Goal: Information Seeking & Learning: Learn about a topic

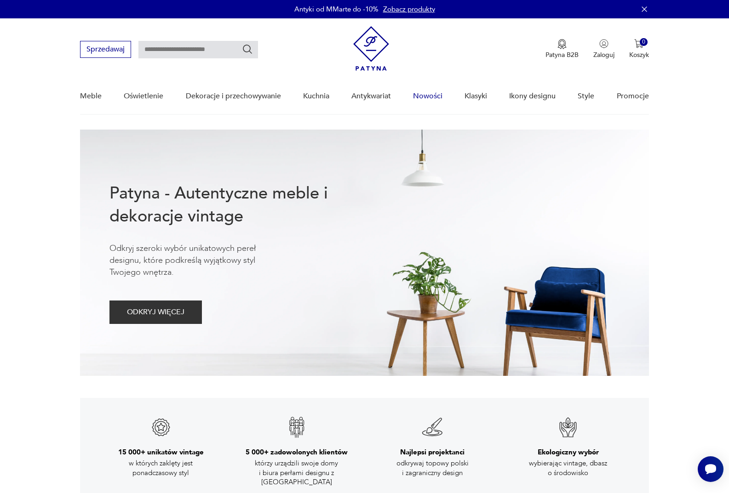
click at [427, 97] on link "Nowości" at bounding box center [427, 96] width 29 height 35
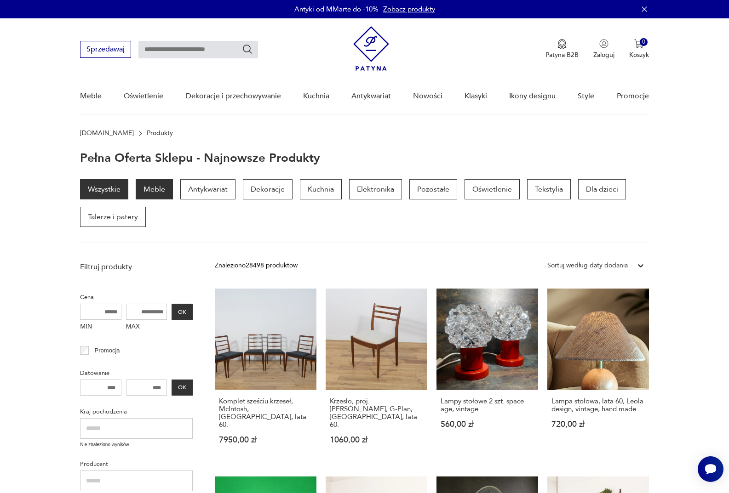
click at [160, 189] on p "Meble" at bounding box center [154, 189] width 37 height 20
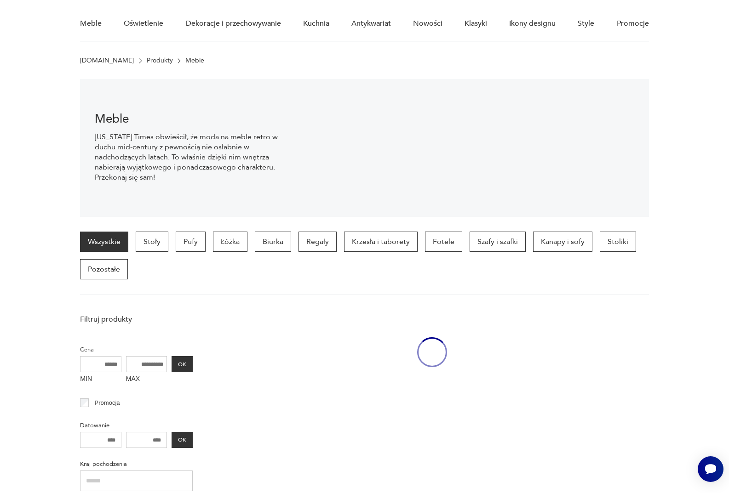
scroll to position [92, 0]
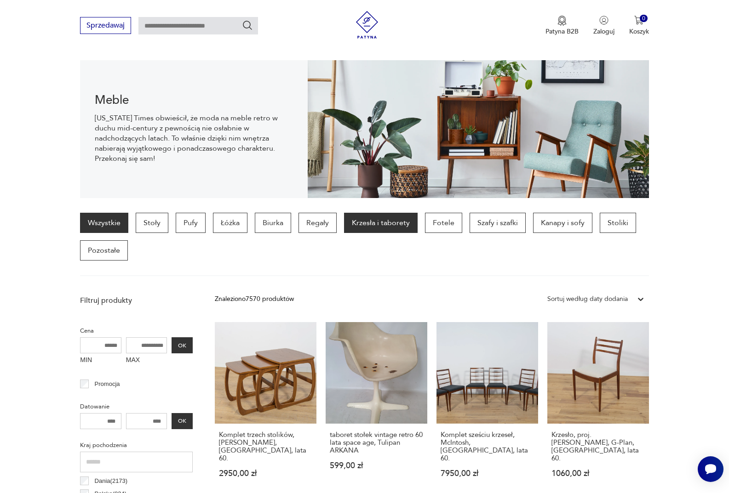
click at [399, 225] on p "Krzesła i taborety" at bounding box center [381, 223] width 74 height 20
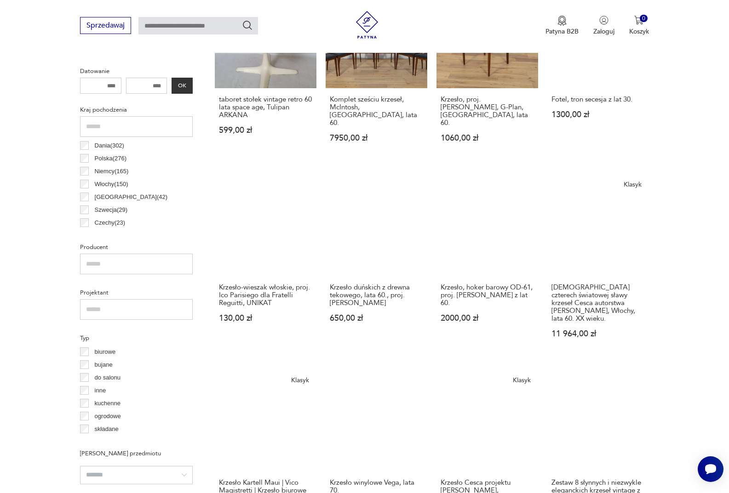
scroll to position [428, 0]
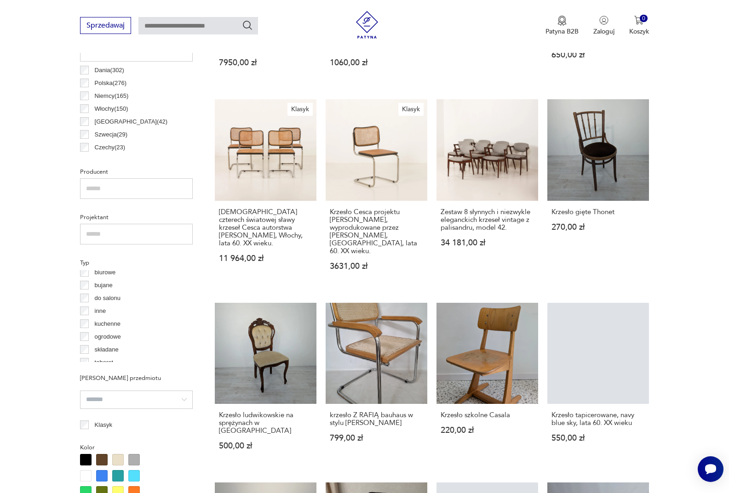
scroll to position [11, 0]
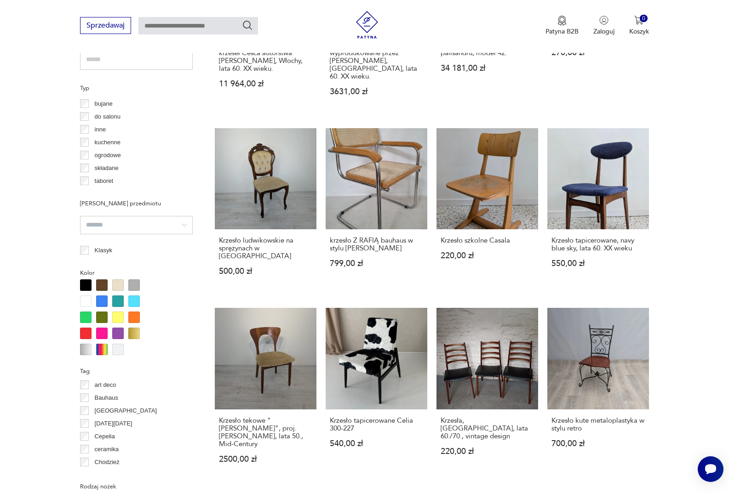
scroll to position [796, 0]
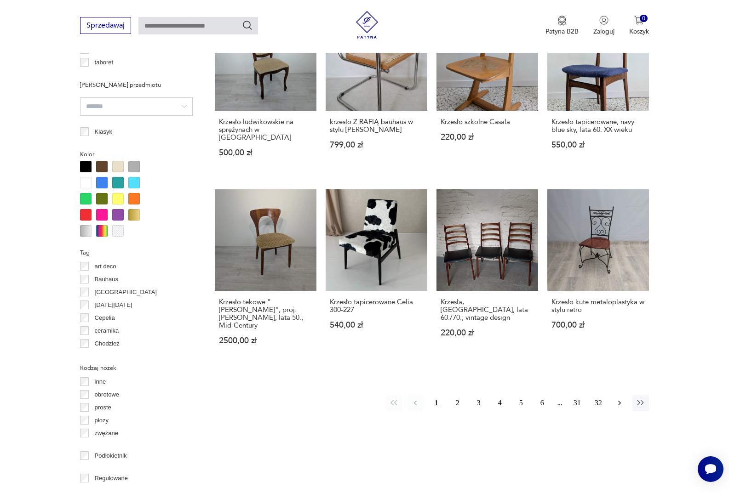
click at [622, 399] on icon "button" at bounding box center [619, 403] width 9 height 9
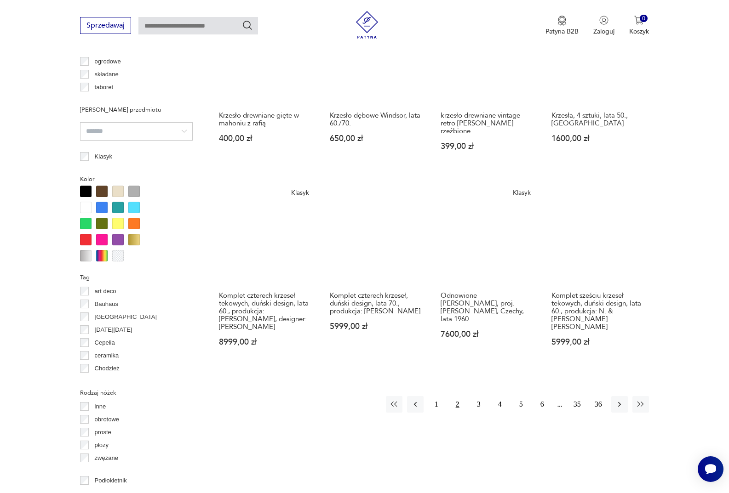
scroll to position [796, 0]
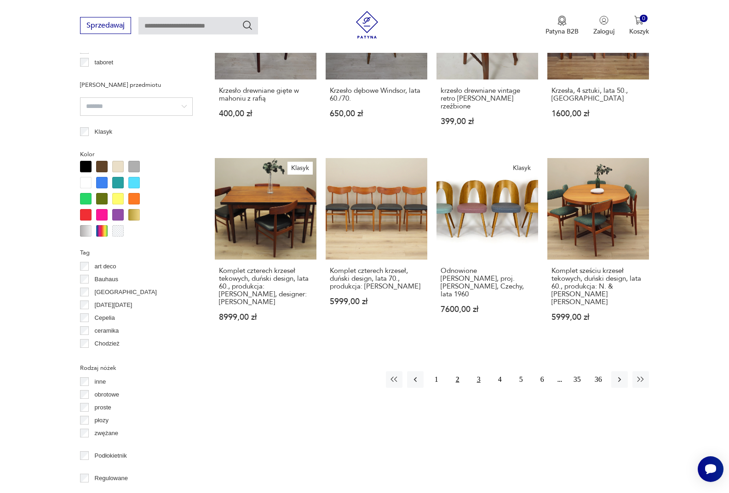
click at [478, 372] on button "3" at bounding box center [478, 380] width 17 height 17
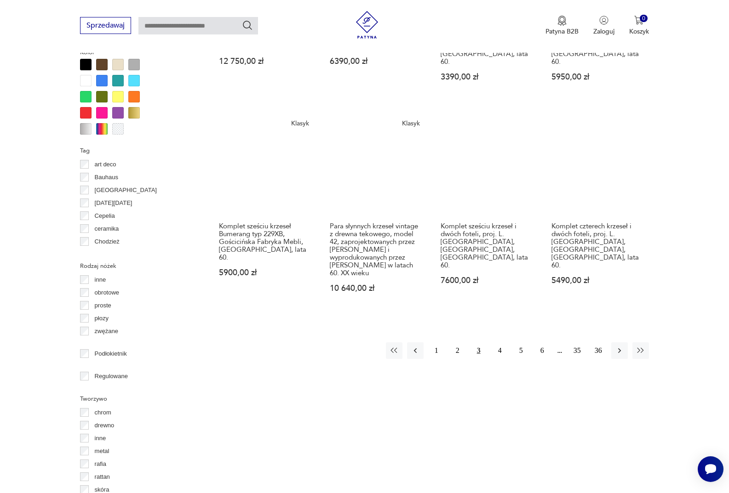
scroll to position [934, 0]
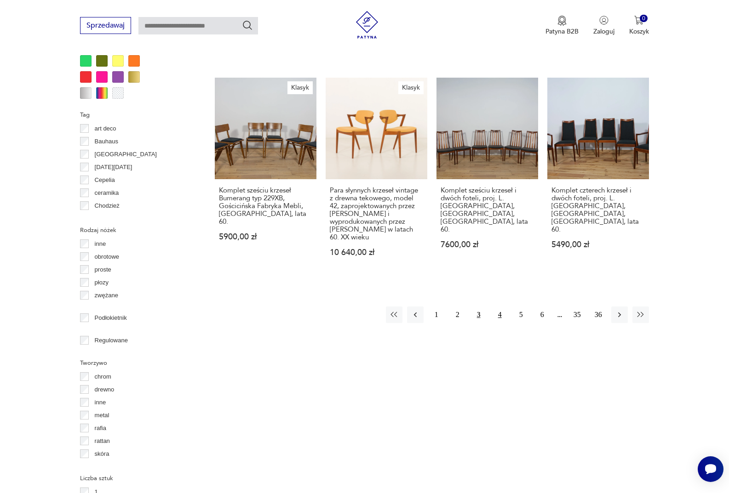
click at [499, 307] on button "4" at bounding box center [500, 315] width 17 height 17
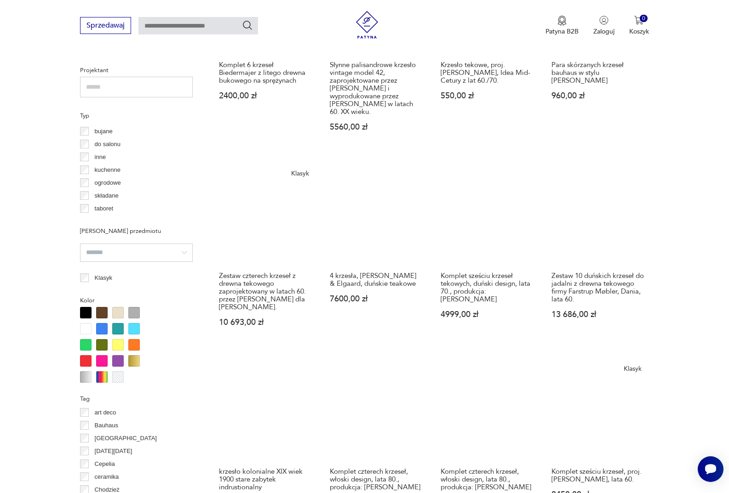
scroll to position [796, 0]
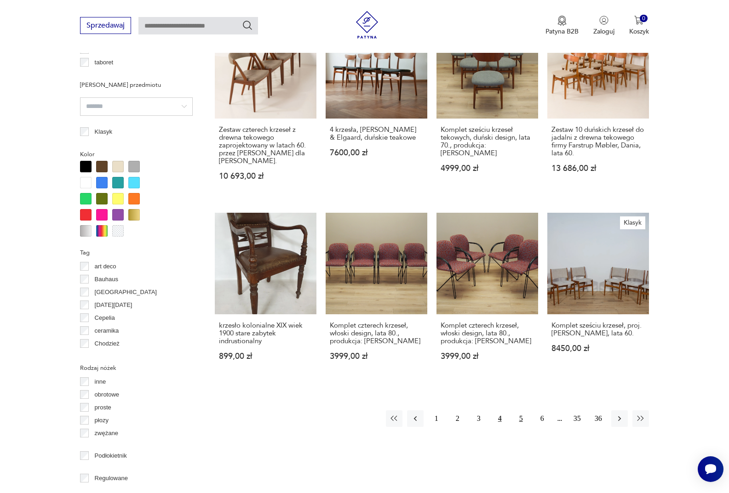
click at [522, 417] on button "5" at bounding box center [521, 419] width 17 height 17
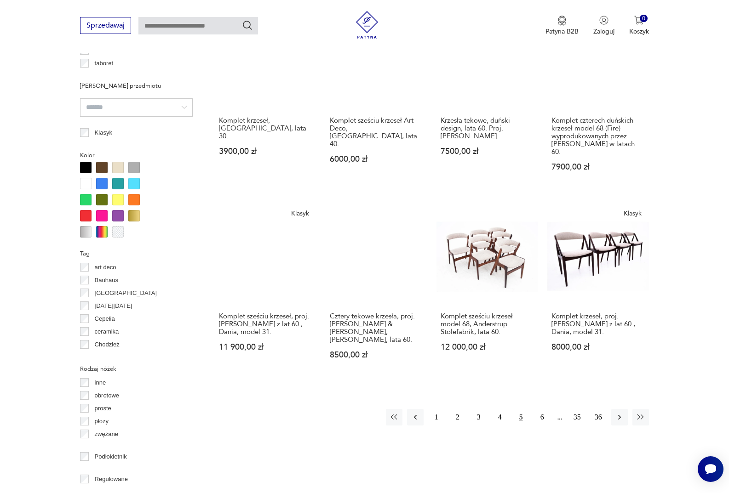
scroll to position [934, 0]
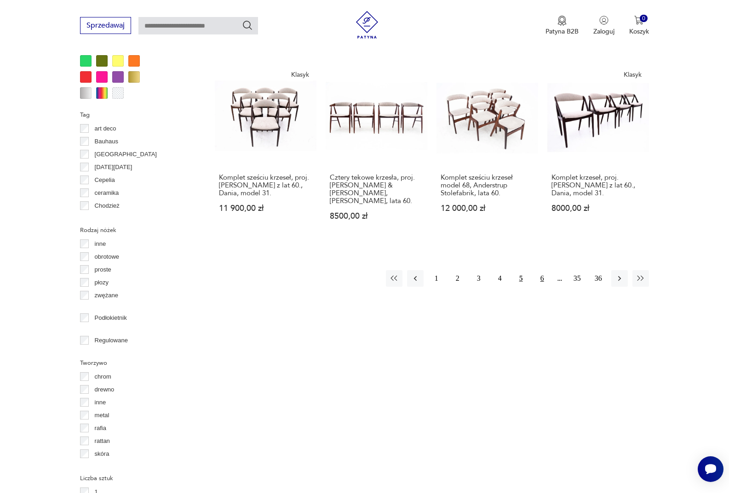
click at [543, 270] on button "6" at bounding box center [542, 278] width 17 height 17
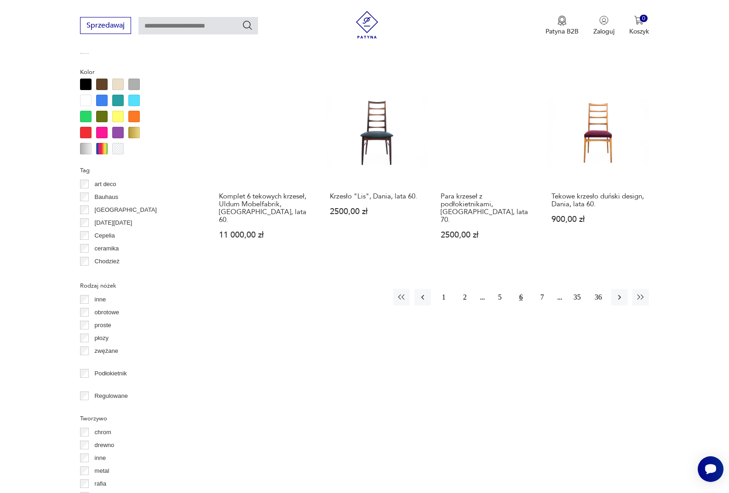
scroll to position [888, 0]
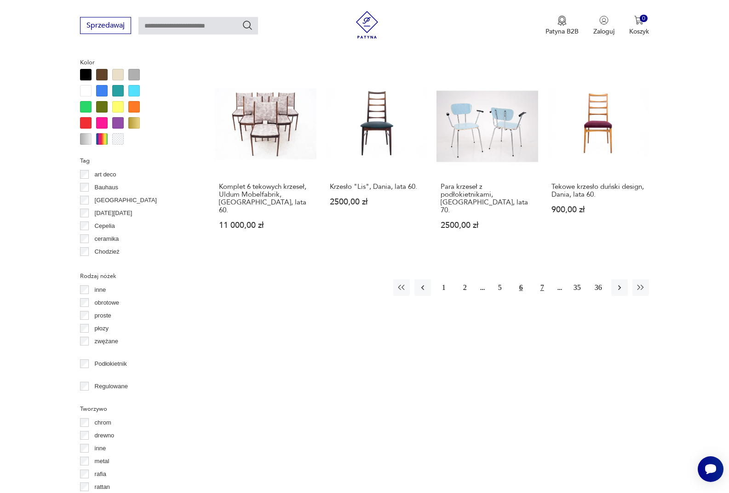
click at [542, 280] on button "7" at bounding box center [542, 288] width 17 height 17
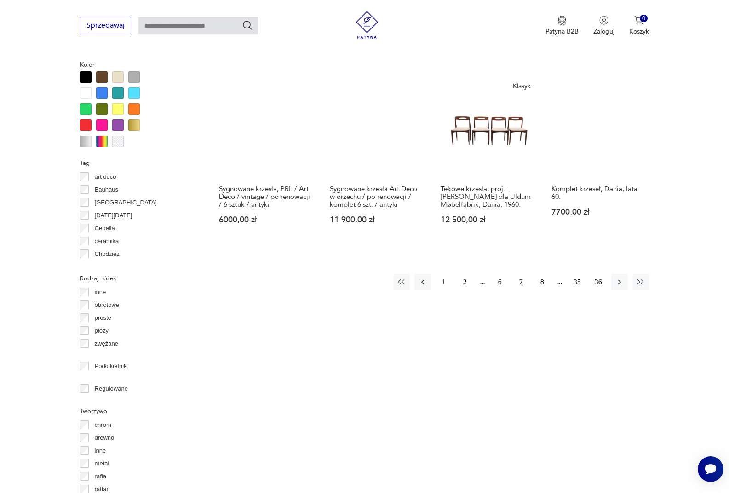
scroll to position [888, 0]
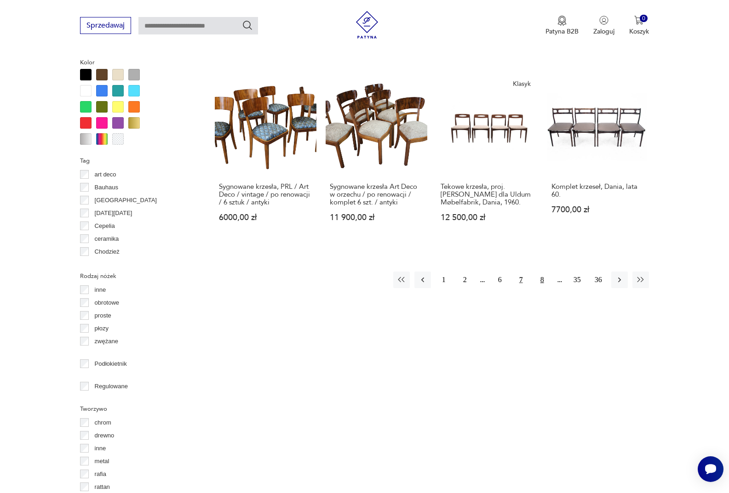
click at [540, 272] on button "8" at bounding box center [542, 280] width 17 height 17
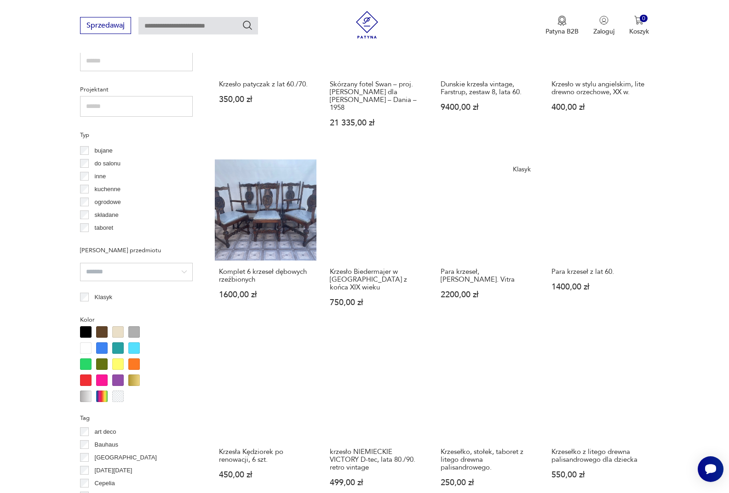
scroll to position [750, 0]
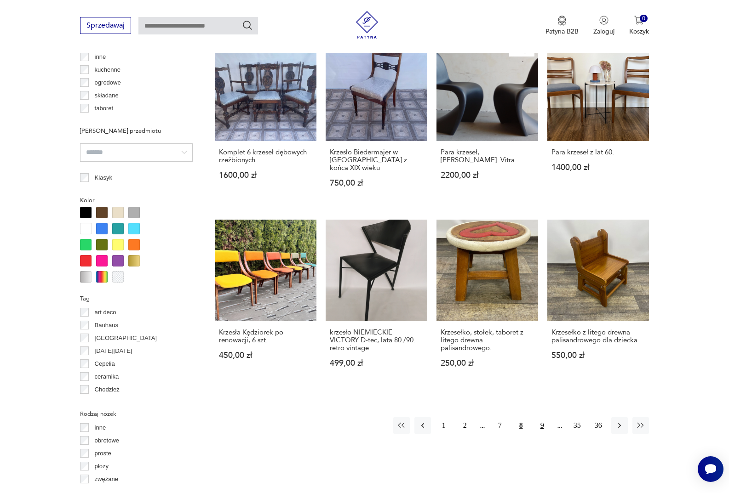
click at [537, 418] on button "9" at bounding box center [542, 426] width 17 height 17
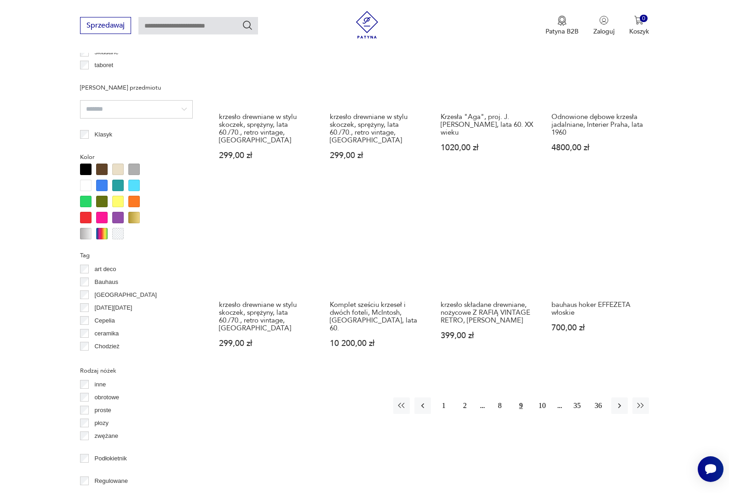
scroll to position [796, 0]
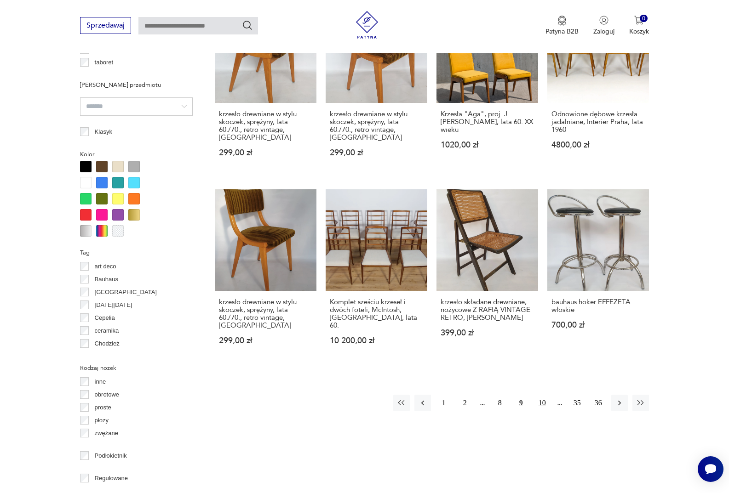
click at [540, 400] on button "10" at bounding box center [542, 403] width 17 height 17
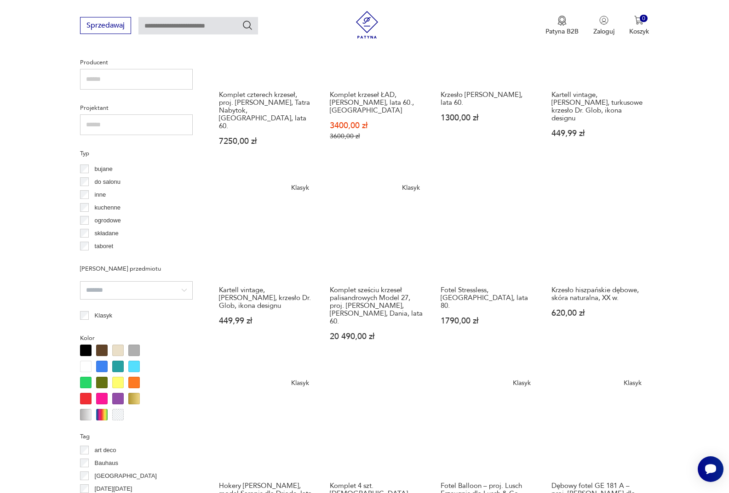
scroll to position [888, 0]
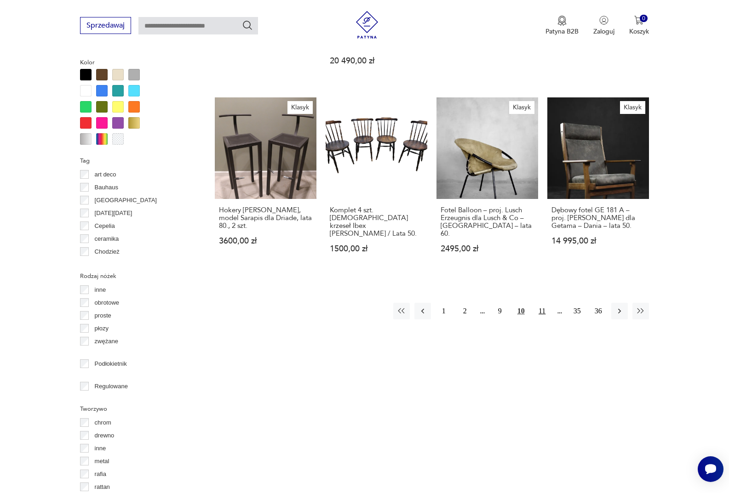
click at [541, 303] on button "11" at bounding box center [542, 311] width 17 height 17
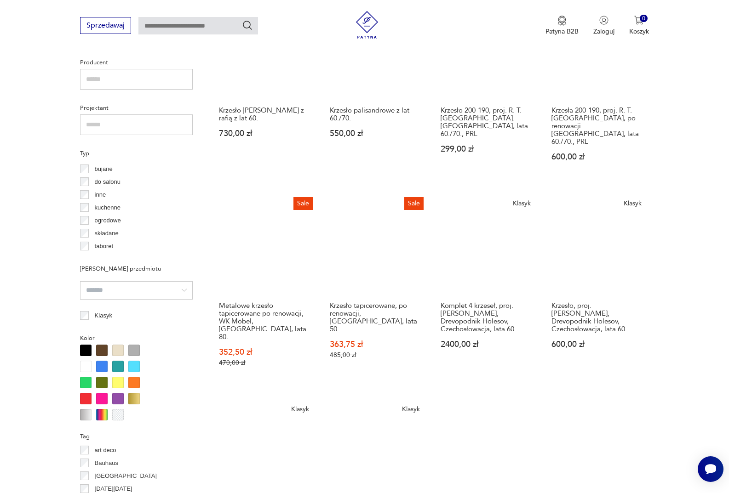
scroll to position [888, 0]
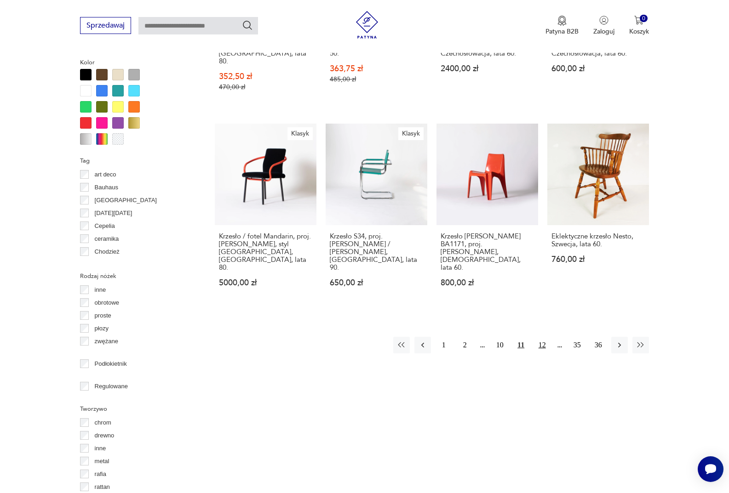
click at [541, 337] on button "12" at bounding box center [542, 345] width 17 height 17
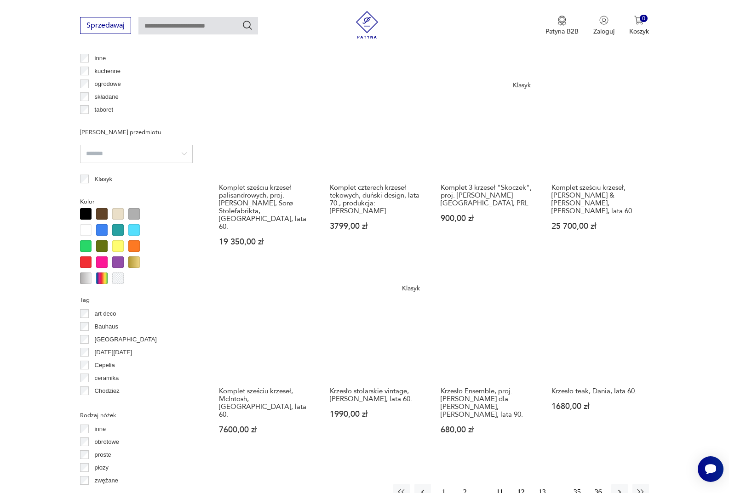
scroll to position [750, 0]
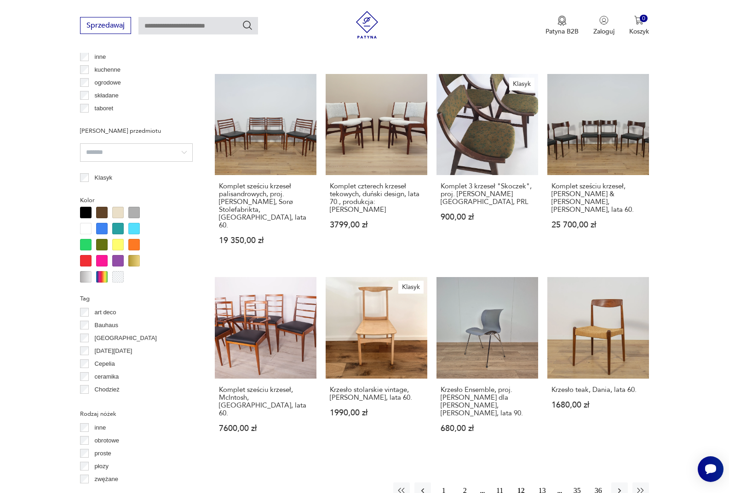
click at [545, 483] on button "13" at bounding box center [542, 491] width 17 height 17
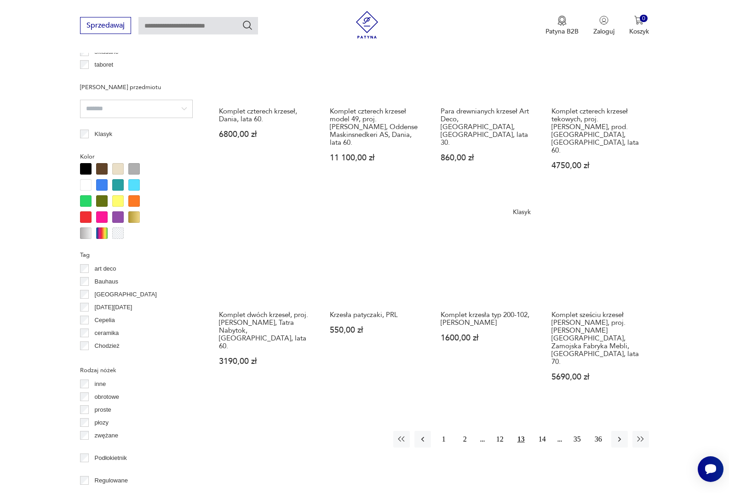
scroll to position [796, 0]
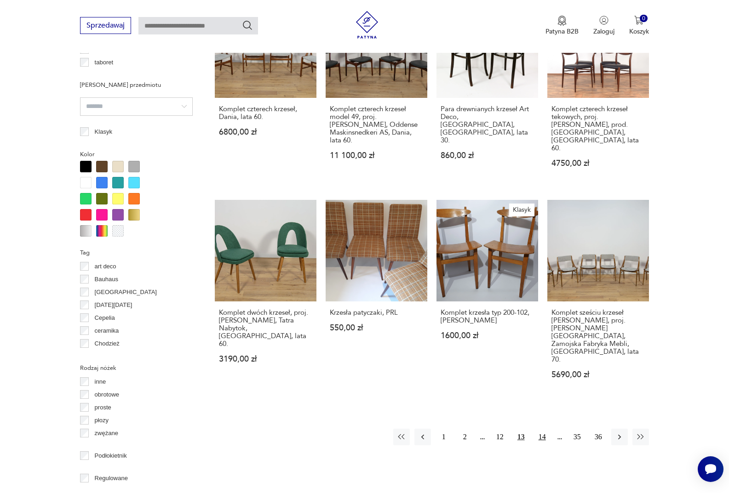
click at [546, 429] on button "14" at bounding box center [542, 437] width 17 height 17
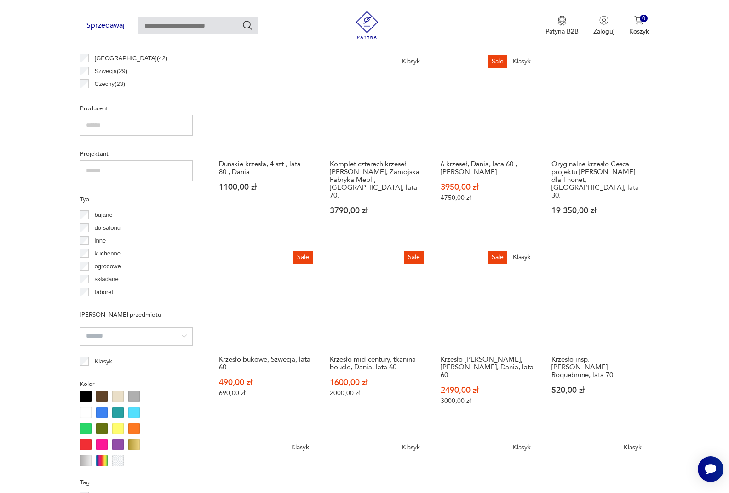
scroll to position [842, 0]
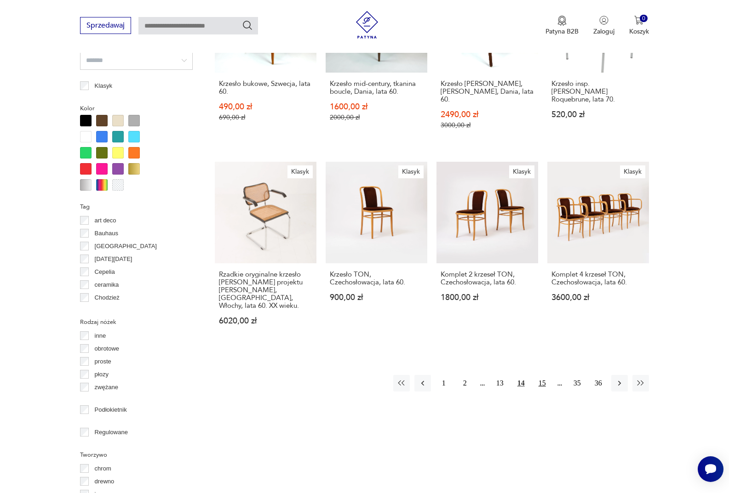
click at [544, 375] on button "15" at bounding box center [542, 383] width 17 height 17
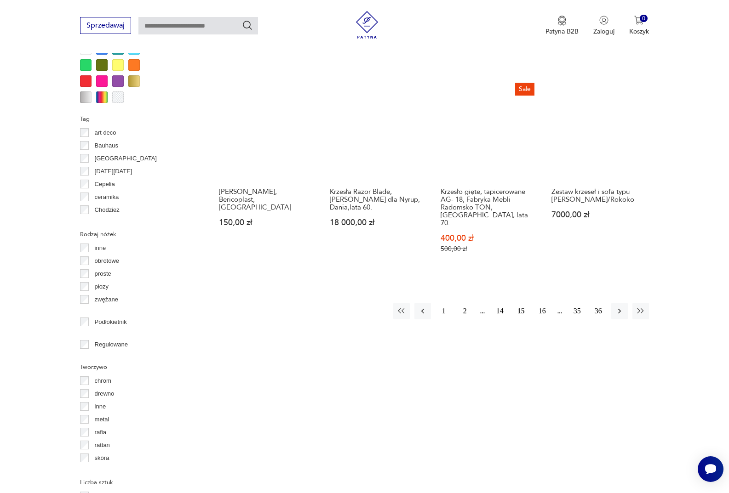
scroll to position [934, 0]
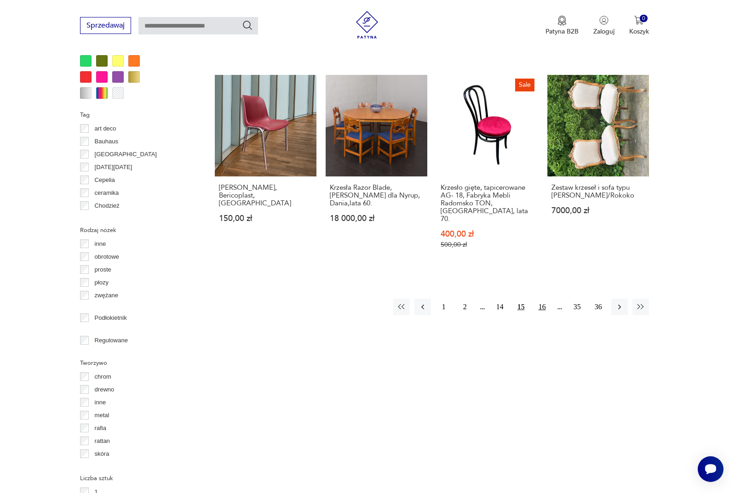
click at [539, 299] on button "16" at bounding box center [542, 307] width 17 height 17
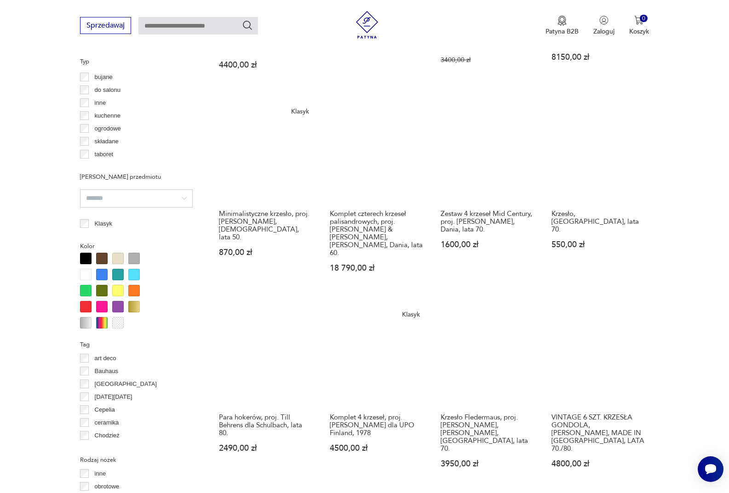
scroll to position [934, 0]
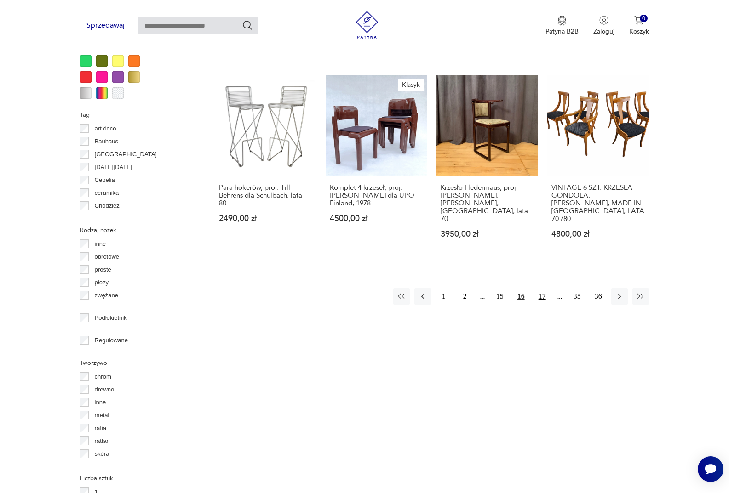
click at [538, 288] on button "17" at bounding box center [542, 296] width 17 height 17
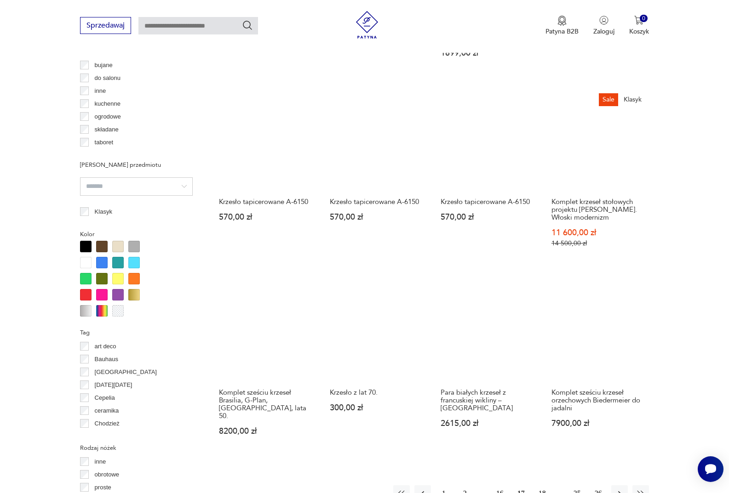
scroll to position [750, 0]
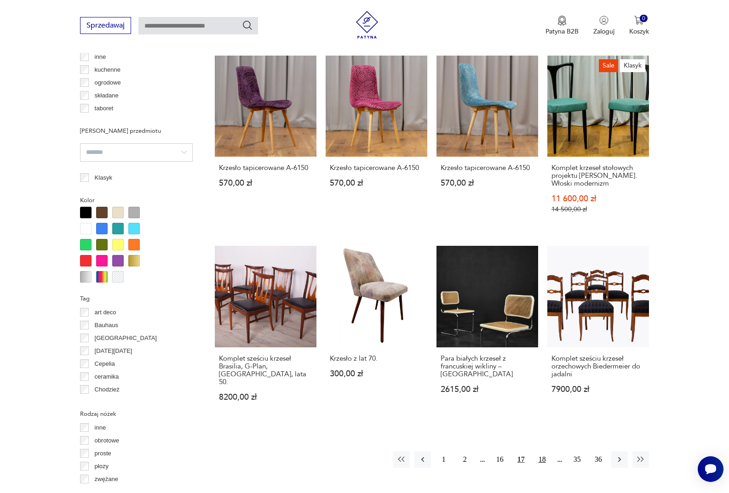
click at [538, 452] on button "18" at bounding box center [542, 460] width 17 height 17
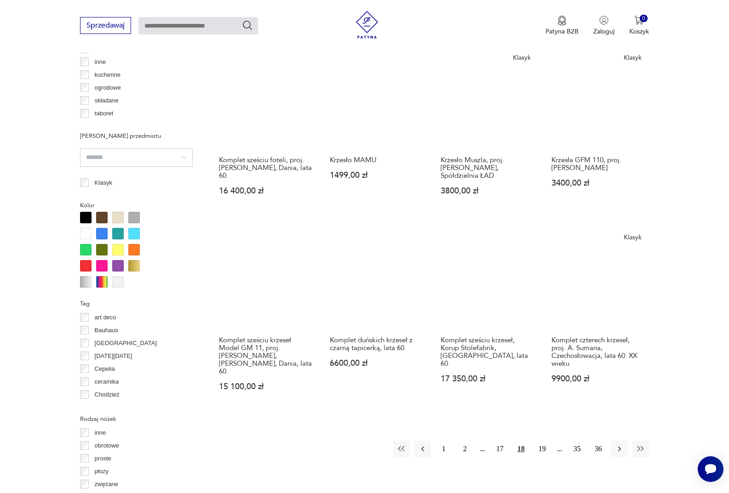
scroll to position [934, 0]
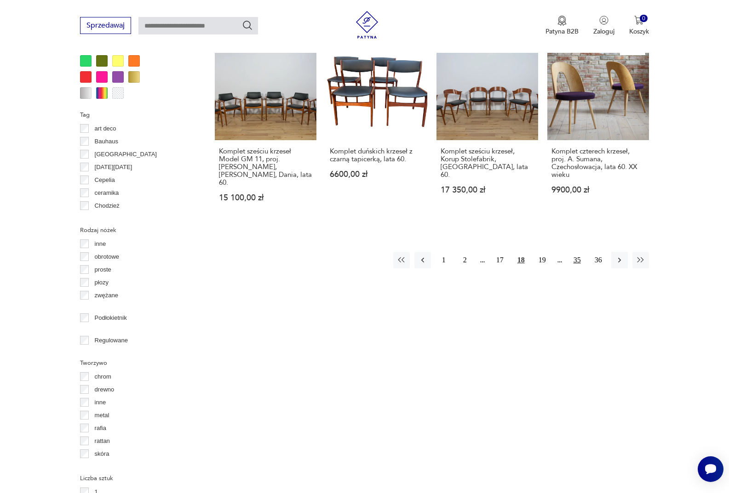
drag, startPoint x: 539, startPoint y: 228, endPoint x: 571, endPoint y: 227, distance: 32.2
click at [539, 252] on button "19" at bounding box center [542, 260] width 17 height 17
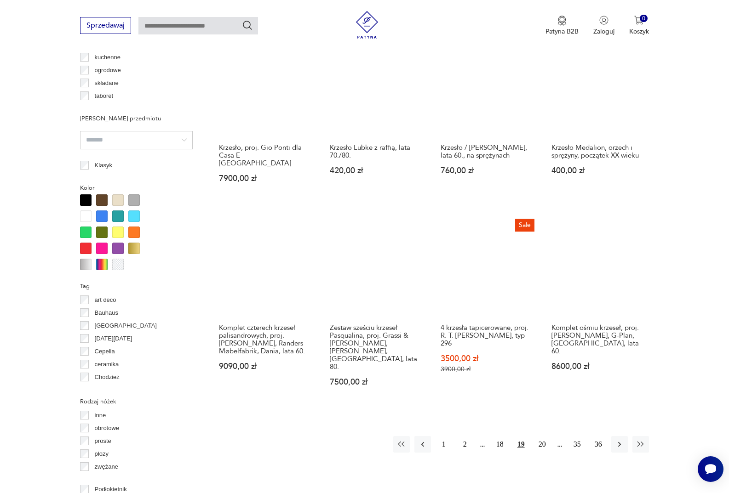
scroll to position [842, 0]
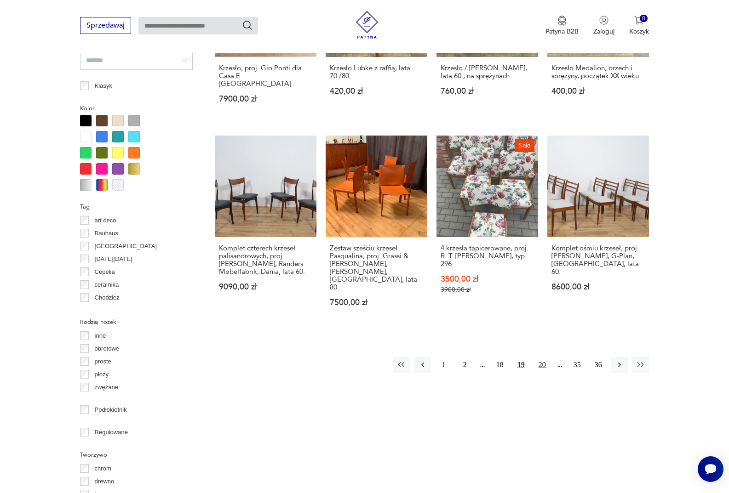
click at [545, 357] on button "20" at bounding box center [542, 365] width 17 height 17
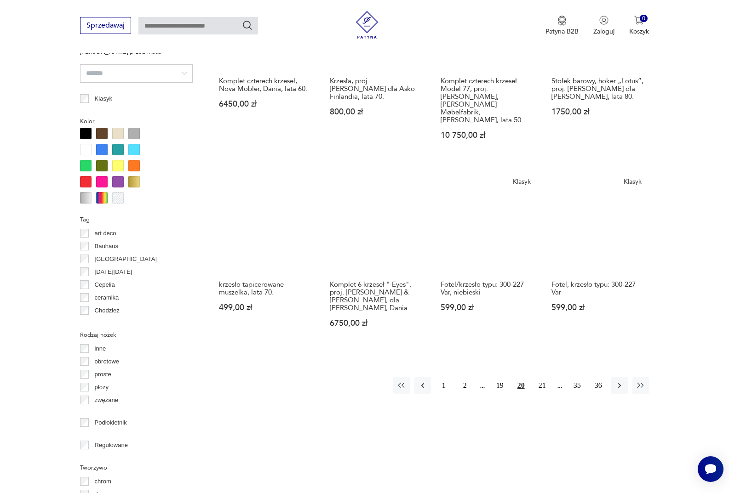
scroll to position [842, 0]
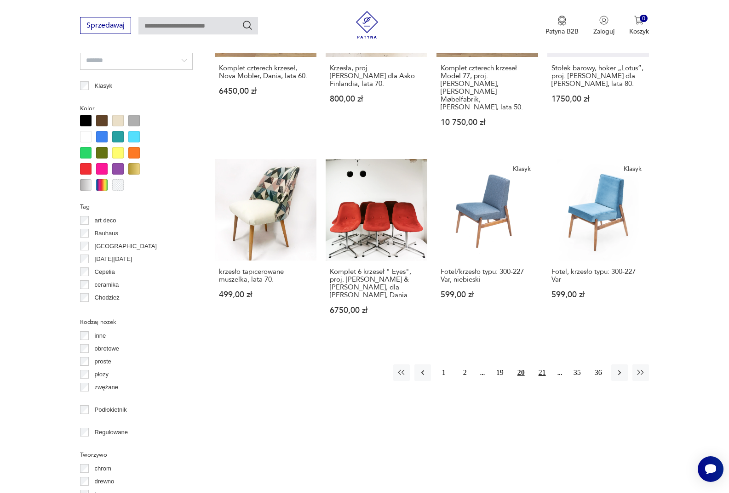
click at [545, 365] on button "21" at bounding box center [542, 373] width 17 height 17
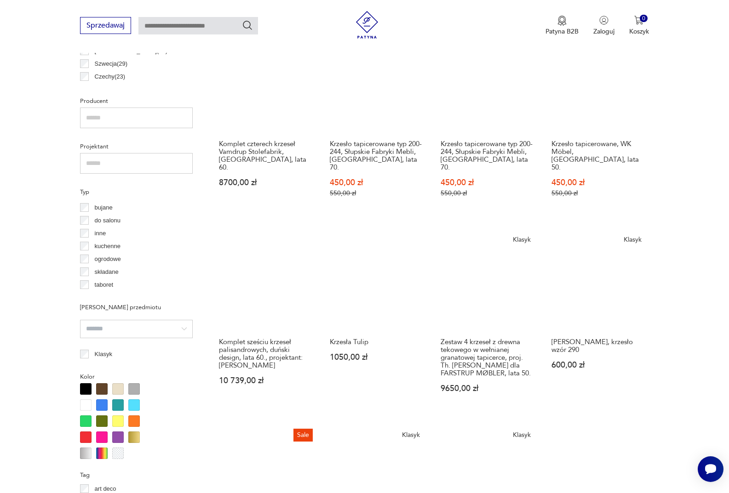
scroll to position [750, 0]
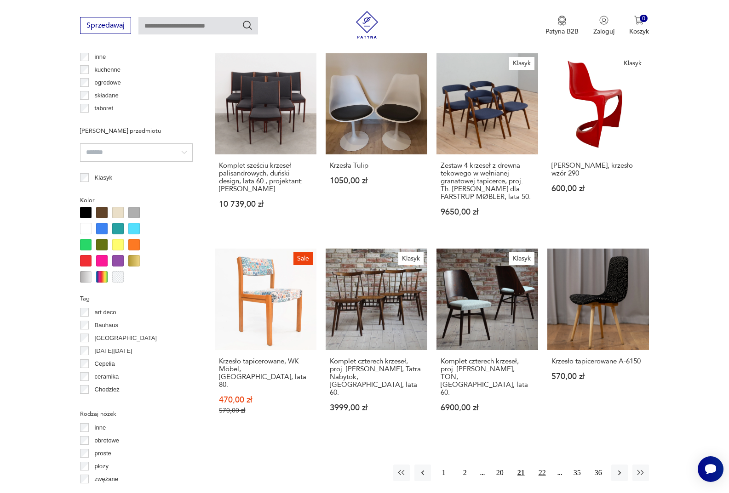
click at [538, 465] on button "22" at bounding box center [542, 473] width 17 height 17
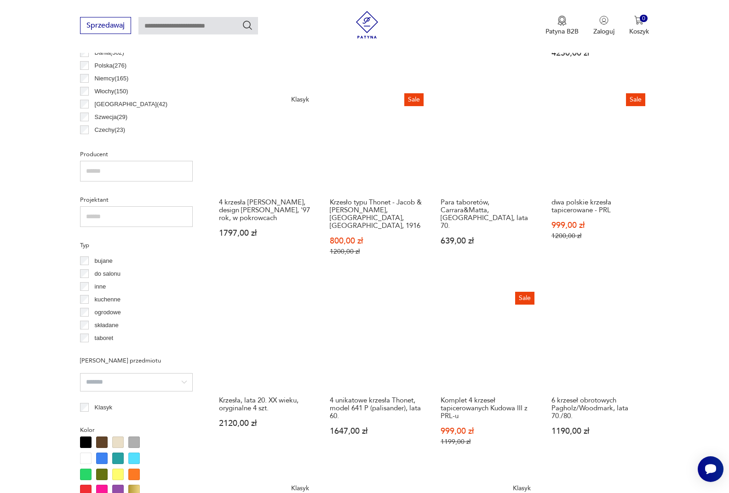
scroll to position [842, 0]
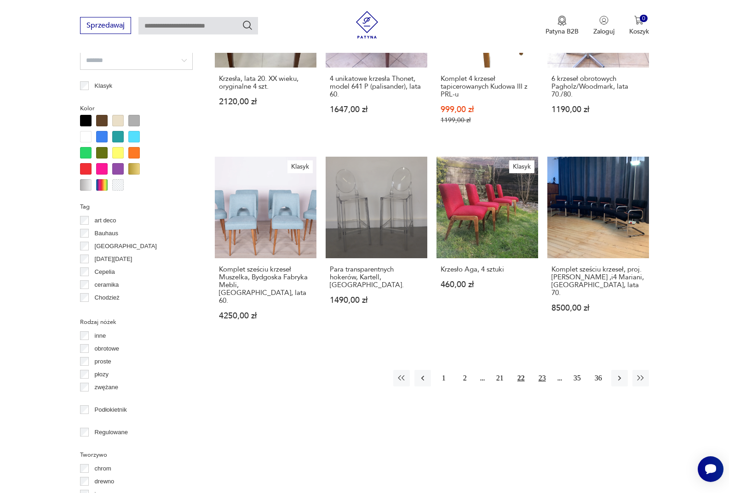
click at [542, 370] on button "23" at bounding box center [542, 378] width 17 height 17
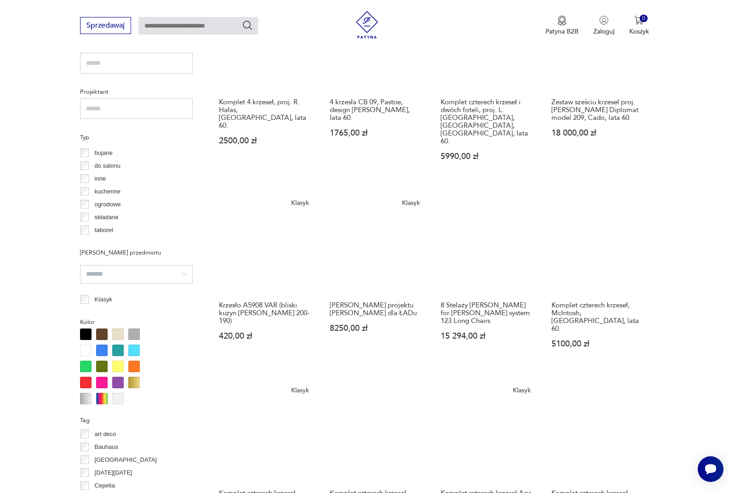
scroll to position [750, 0]
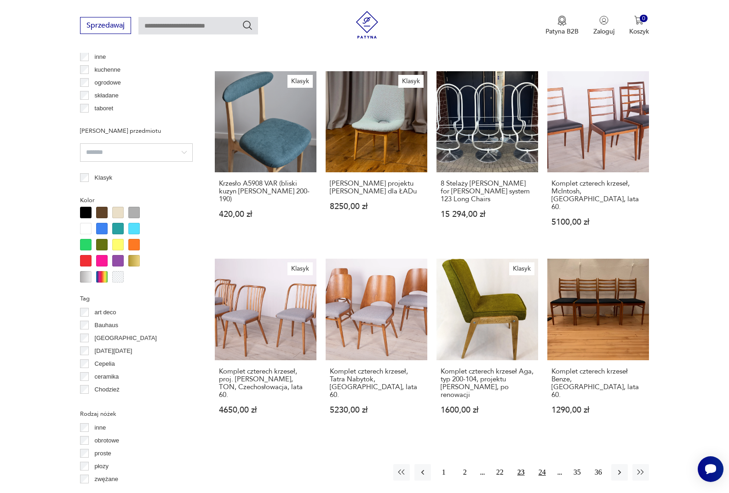
click at [538, 465] on button "24" at bounding box center [542, 473] width 17 height 17
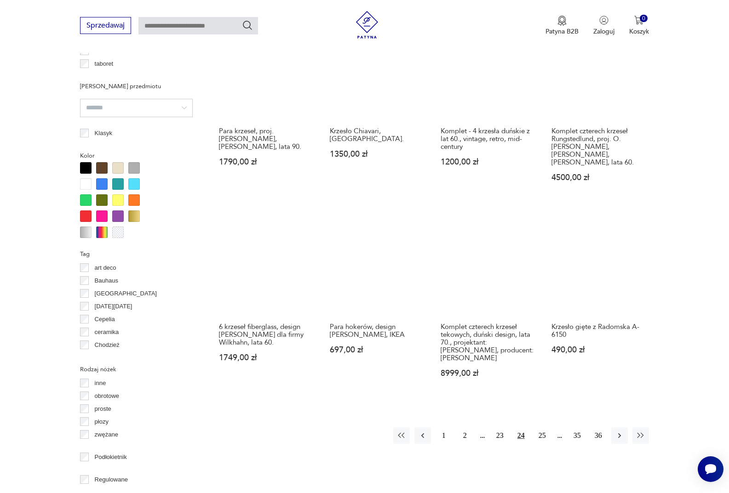
scroll to position [796, 0]
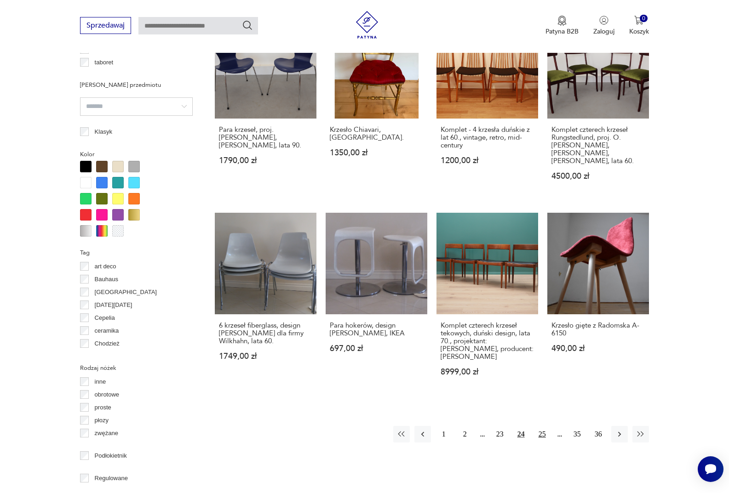
click at [545, 426] on button "25" at bounding box center [542, 434] width 17 height 17
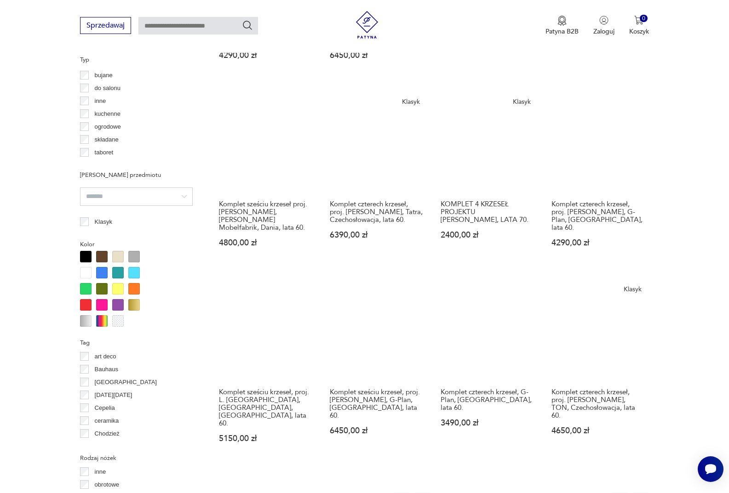
scroll to position [842, 0]
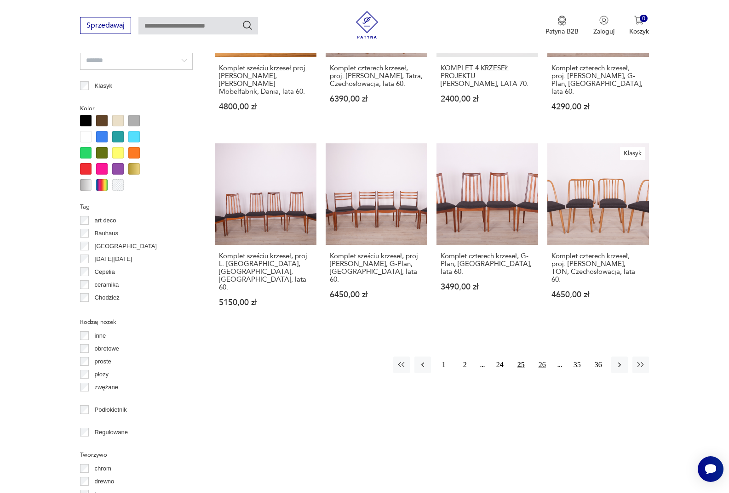
click at [546, 357] on button "26" at bounding box center [542, 365] width 17 height 17
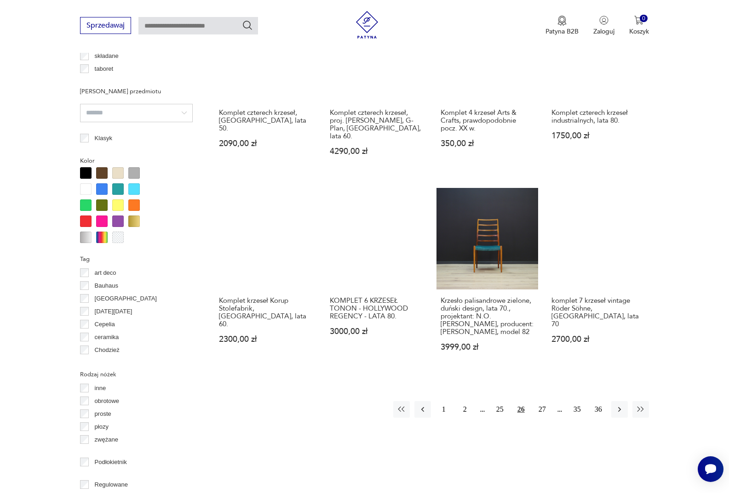
scroll to position [842, 0]
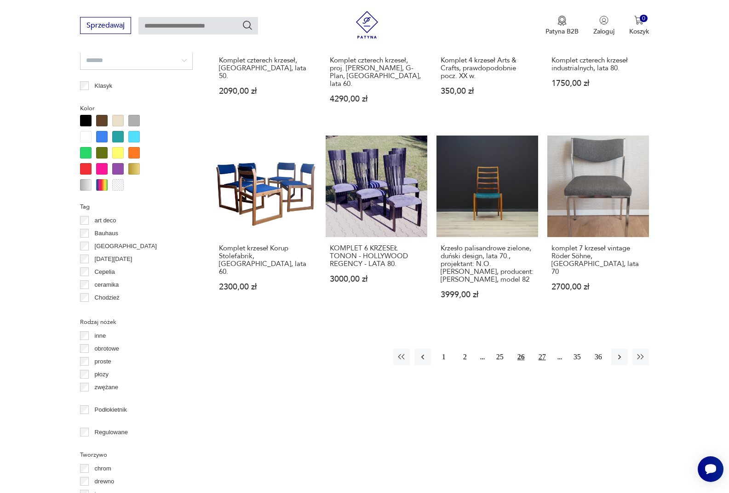
click at [540, 349] on button "27" at bounding box center [542, 357] width 17 height 17
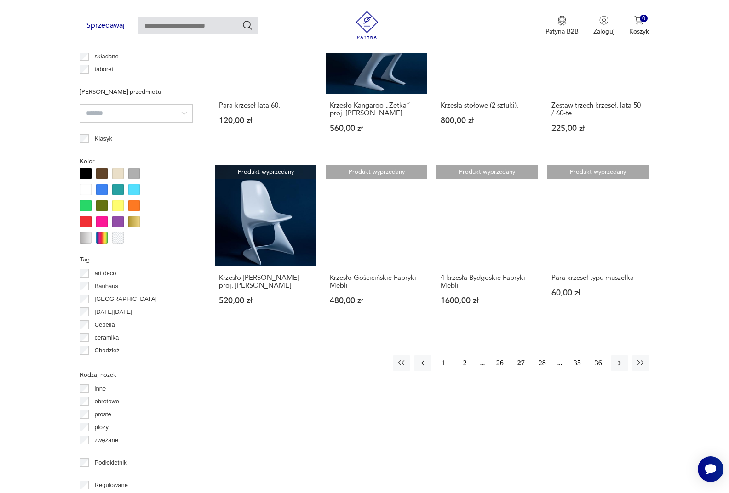
scroll to position [796, 0]
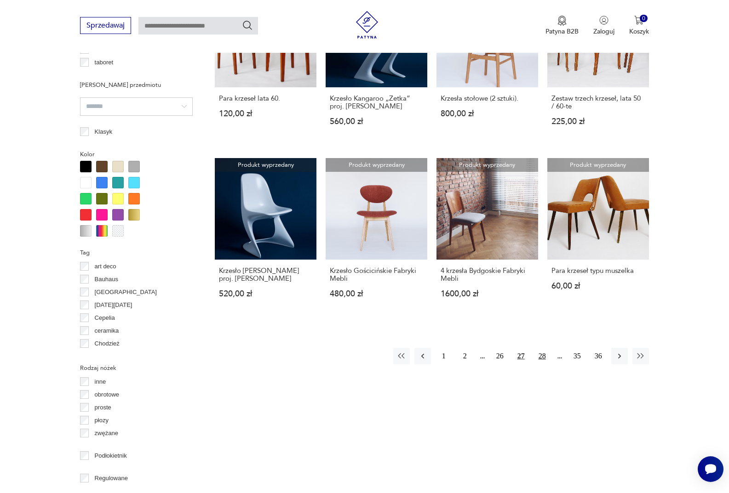
click at [540, 352] on button "28" at bounding box center [542, 356] width 17 height 17
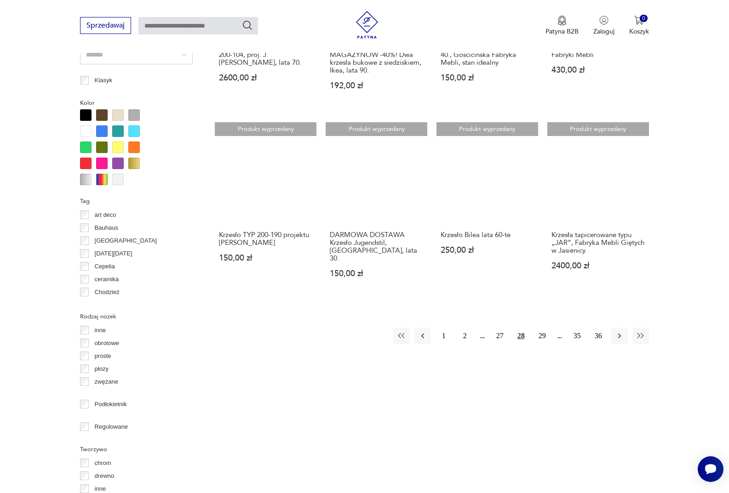
scroll to position [888, 0]
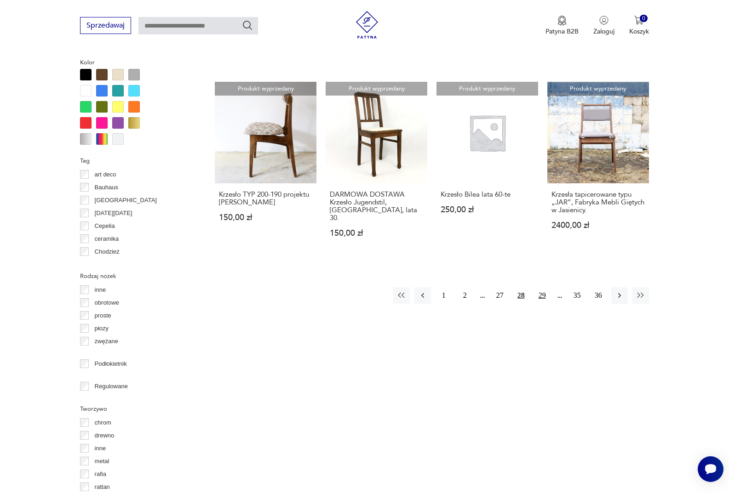
click at [544, 287] on button "29" at bounding box center [542, 295] width 17 height 17
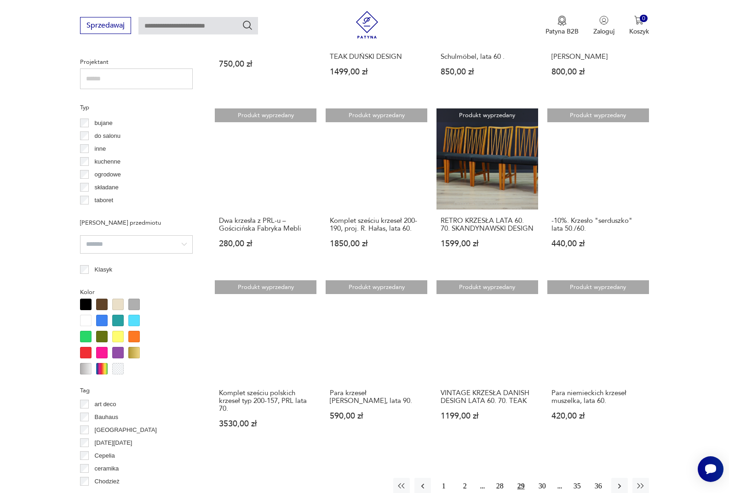
scroll to position [796, 0]
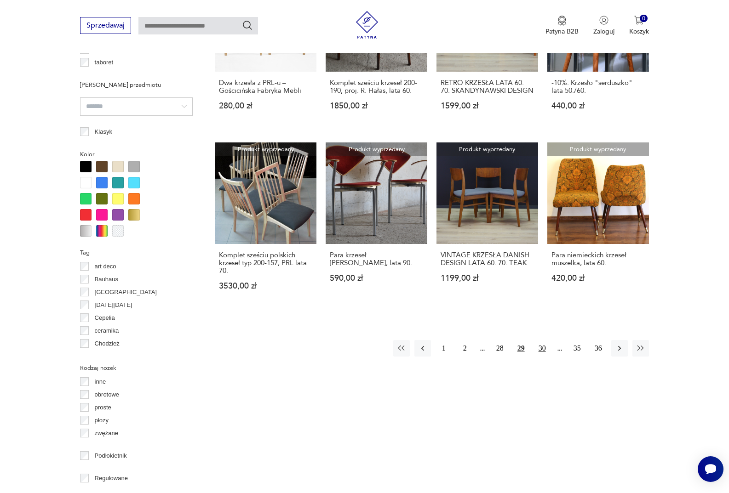
click at [545, 356] on button "30" at bounding box center [542, 348] width 17 height 17
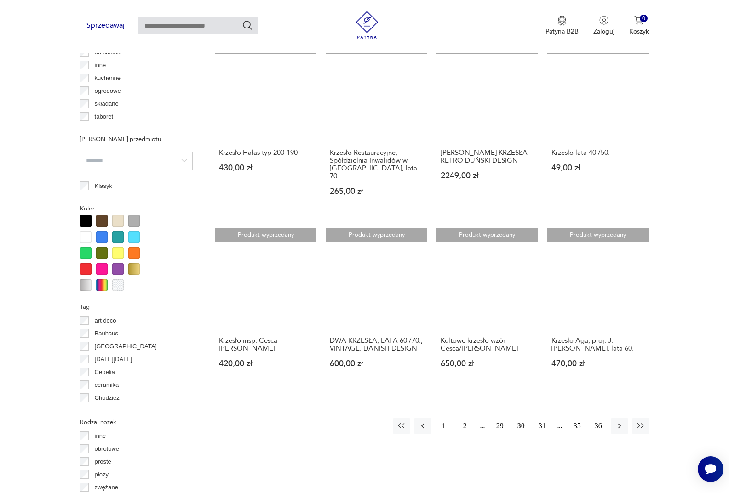
scroll to position [750, 0]
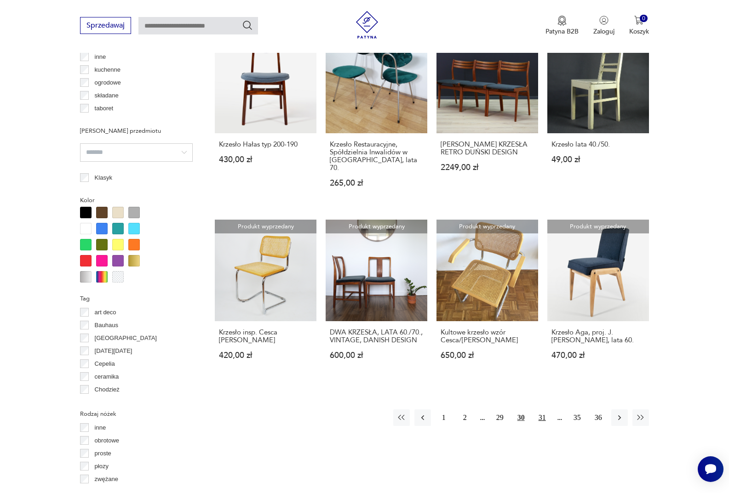
click at [536, 411] on button "31" at bounding box center [542, 418] width 17 height 17
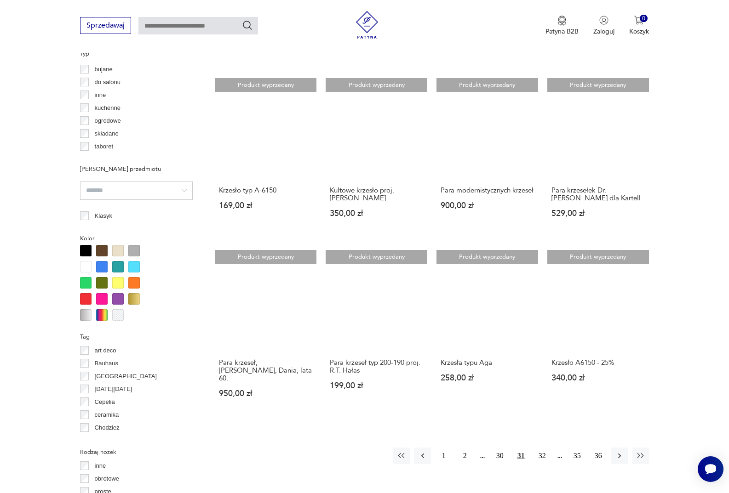
scroll to position [796, 0]
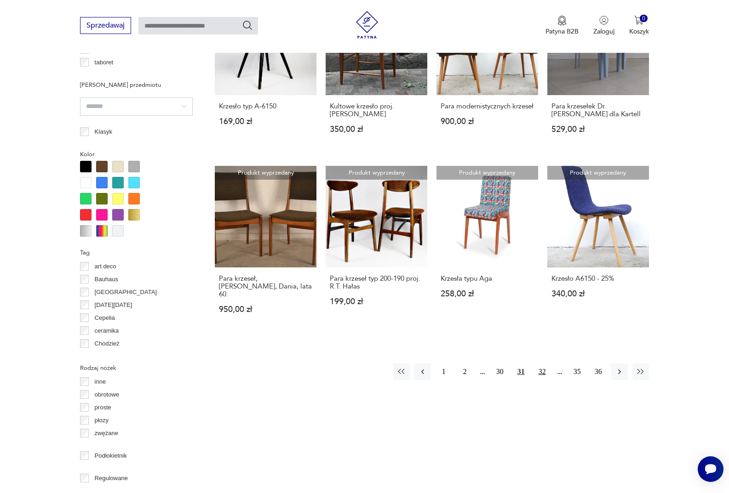
click at [544, 364] on button "32" at bounding box center [542, 372] width 17 height 17
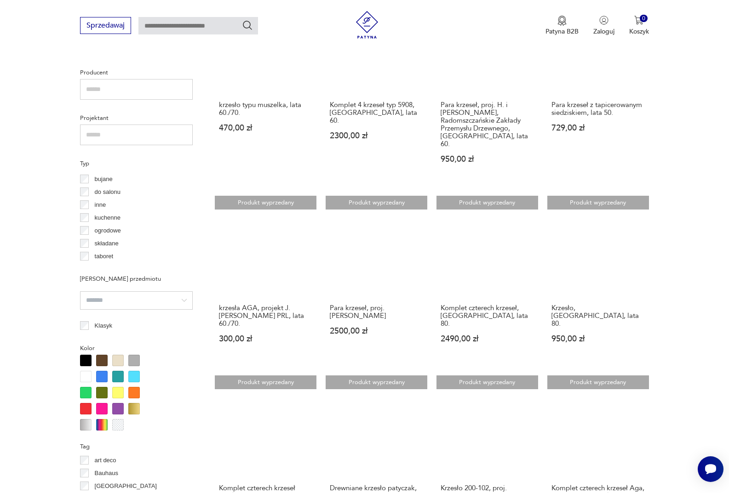
scroll to position [796, 0]
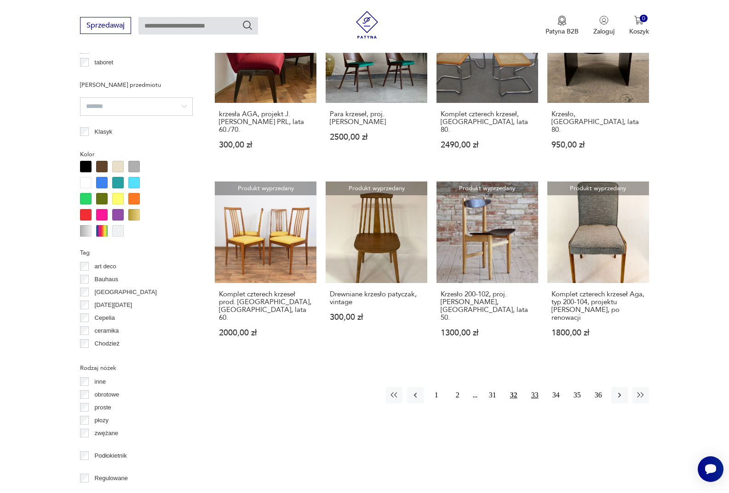
click at [538, 387] on button "33" at bounding box center [535, 395] width 17 height 17
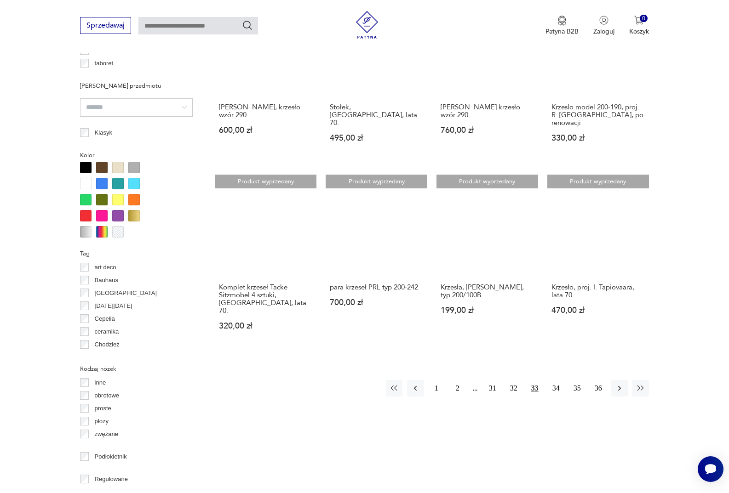
scroll to position [796, 0]
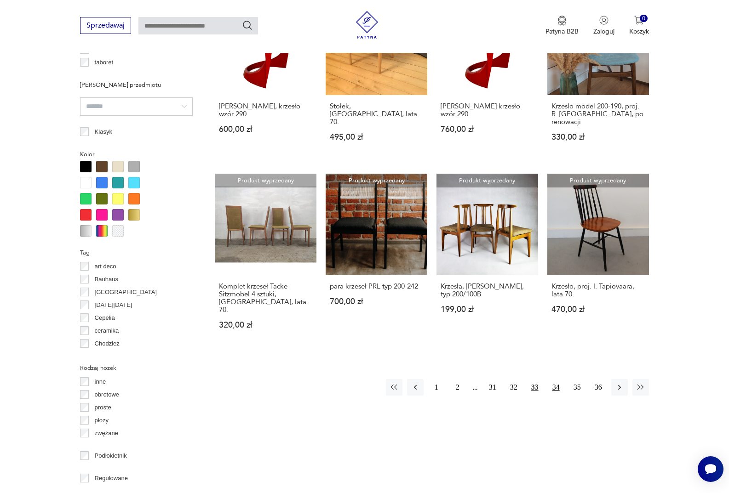
click at [559, 379] on button "34" at bounding box center [556, 387] width 17 height 17
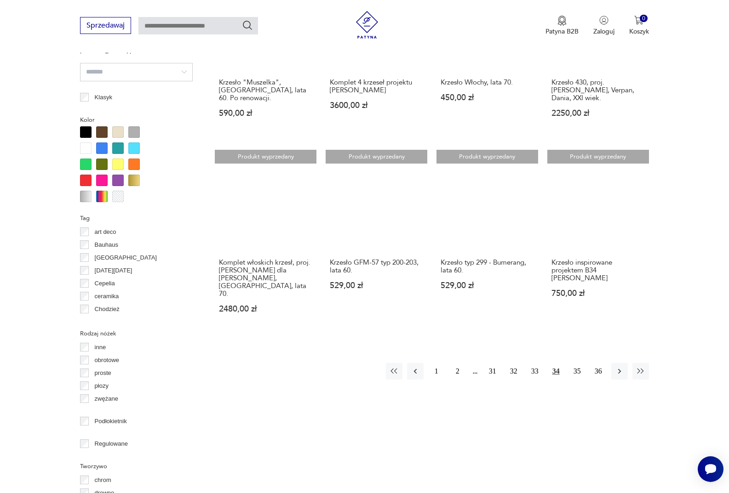
scroll to position [888, 0]
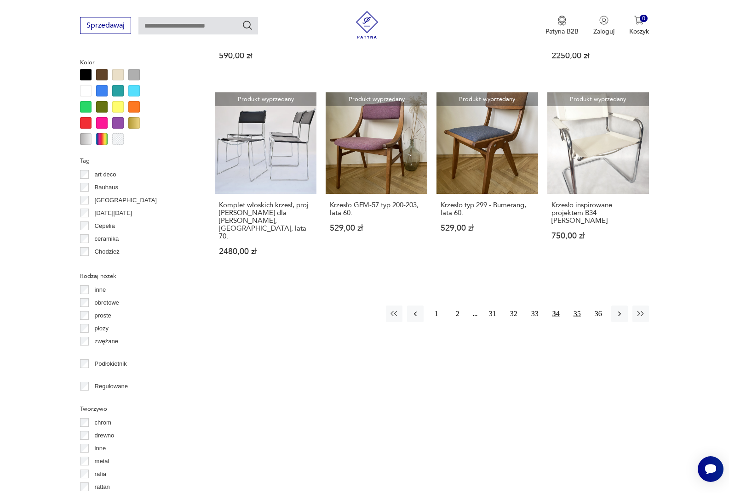
click at [579, 306] on button "35" at bounding box center [577, 314] width 17 height 17
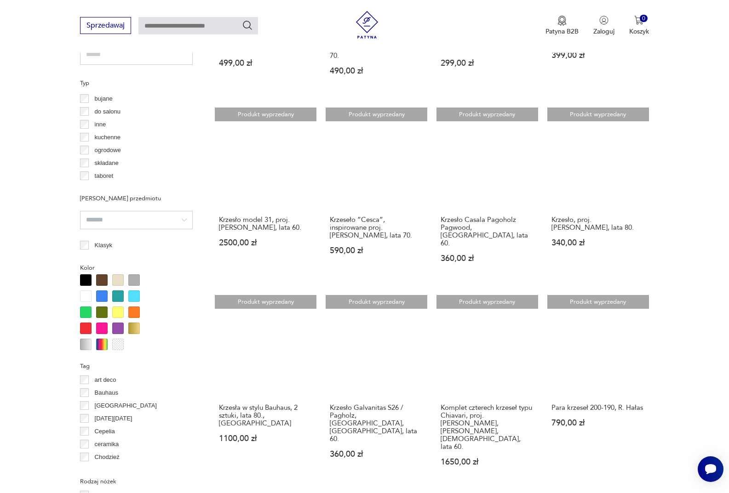
scroll to position [796, 0]
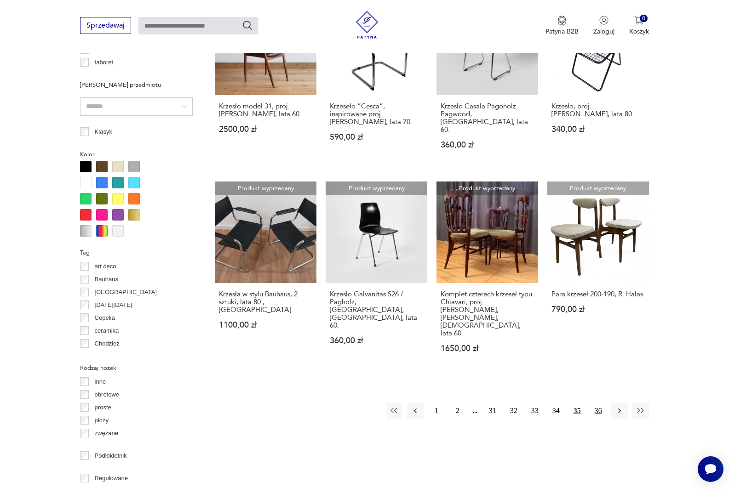
click at [602, 403] on button "36" at bounding box center [598, 411] width 17 height 17
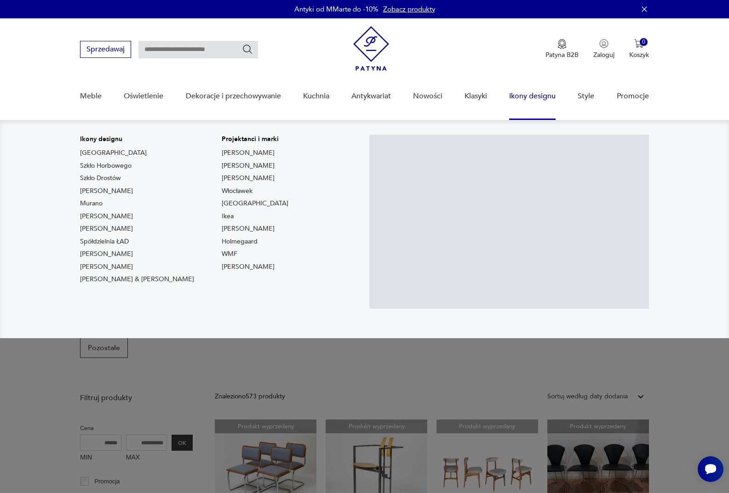
click at [519, 97] on link "Ikony designu" at bounding box center [532, 96] width 46 height 35
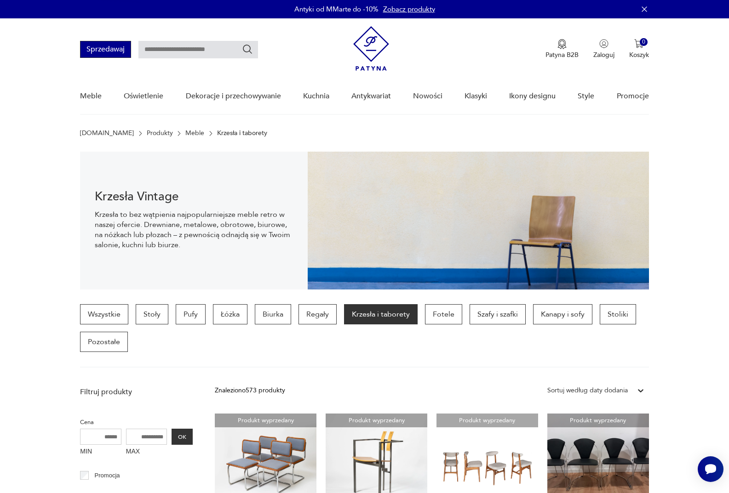
click at [102, 50] on button "Sprzedawaj" at bounding box center [105, 49] width 51 height 17
click at [374, 46] on img at bounding box center [371, 48] width 36 height 45
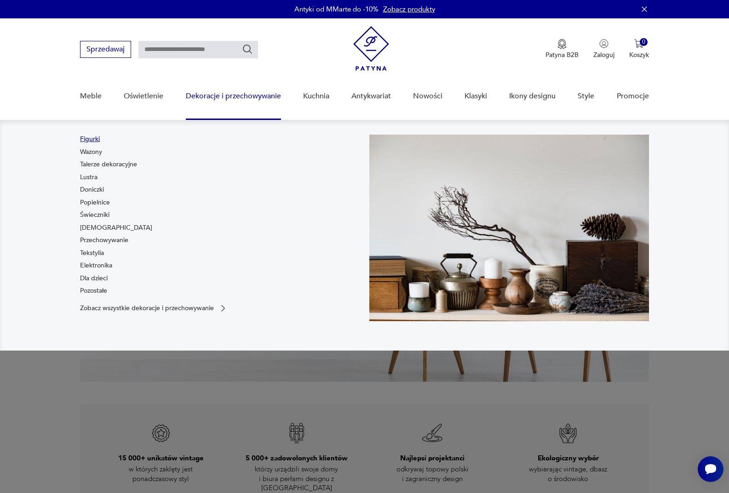
click at [94, 135] on link "Figurki" at bounding box center [90, 139] width 20 height 9
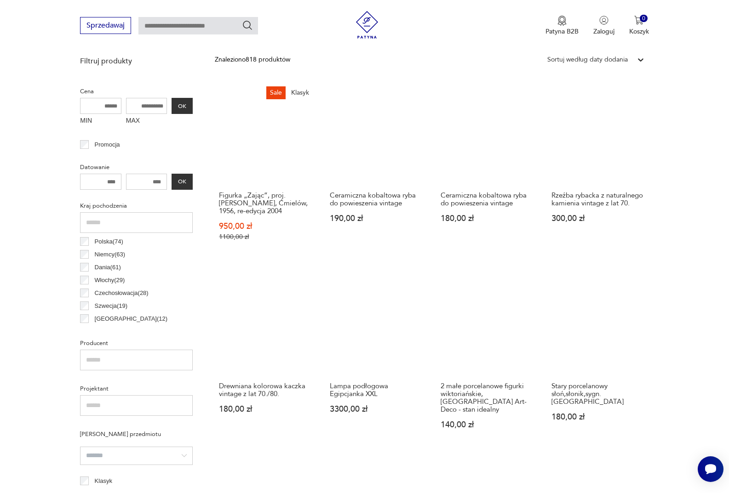
scroll to position [340, 0]
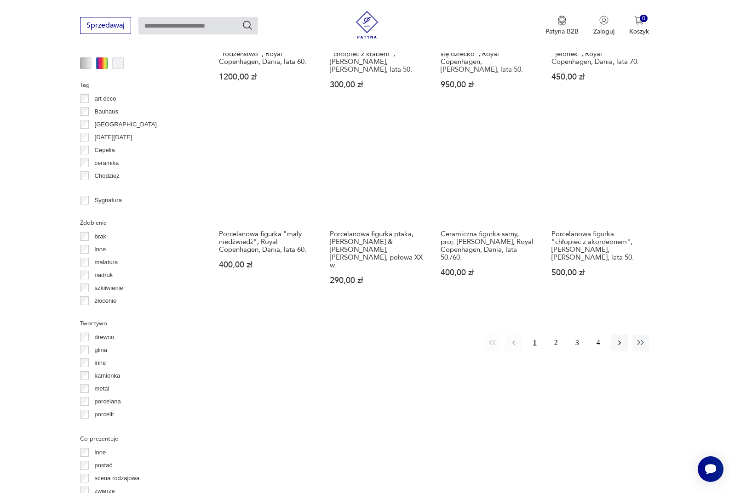
scroll to position [934, 0]
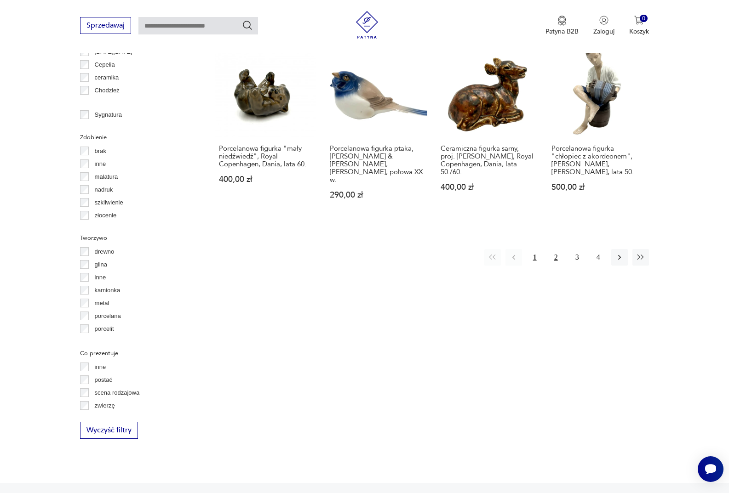
click at [555, 249] on button "2" at bounding box center [556, 257] width 17 height 17
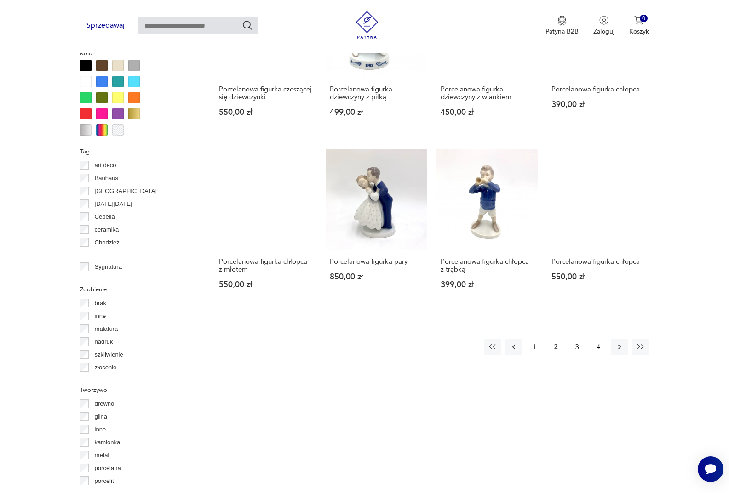
scroll to position [888, 0]
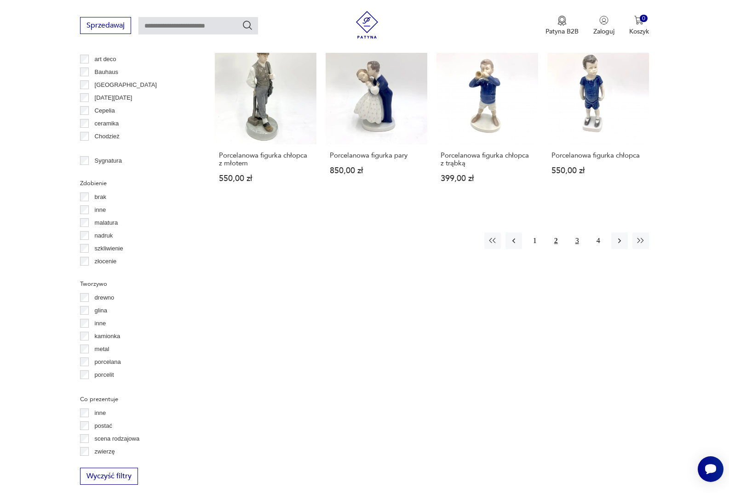
click at [580, 244] on button "3" at bounding box center [577, 241] width 17 height 17
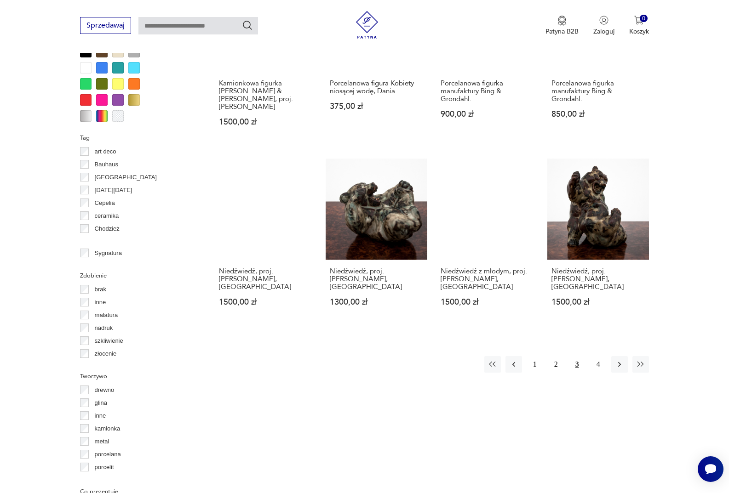
scroll to position [796, 0]
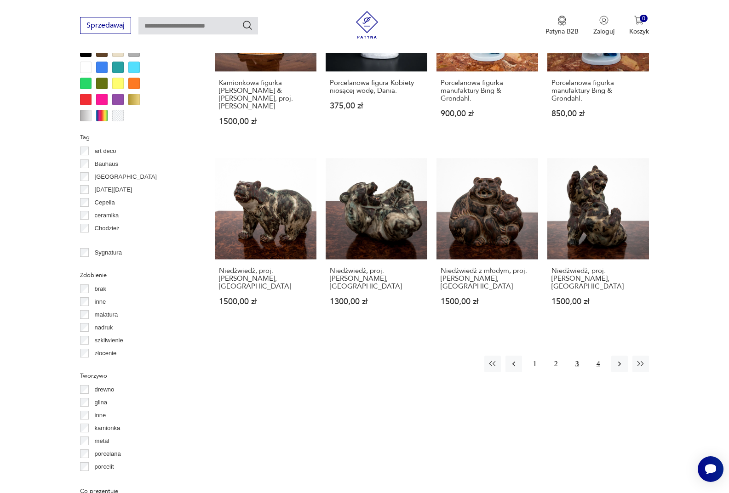
click at [598, 356] on button "4" at bounding box center [598, 364] width 17 height 17
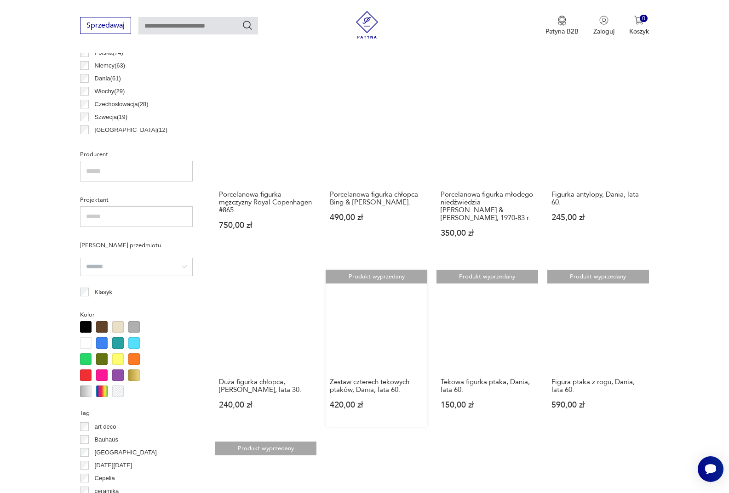
scroll to position [198, 0]
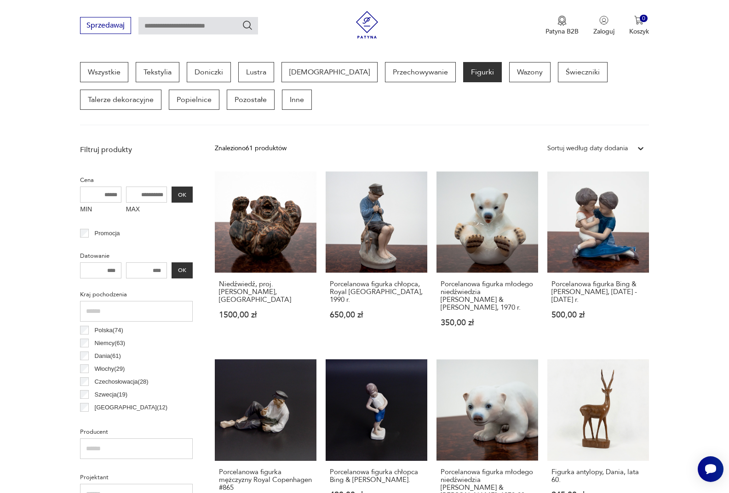
scroll to position [244, 0]
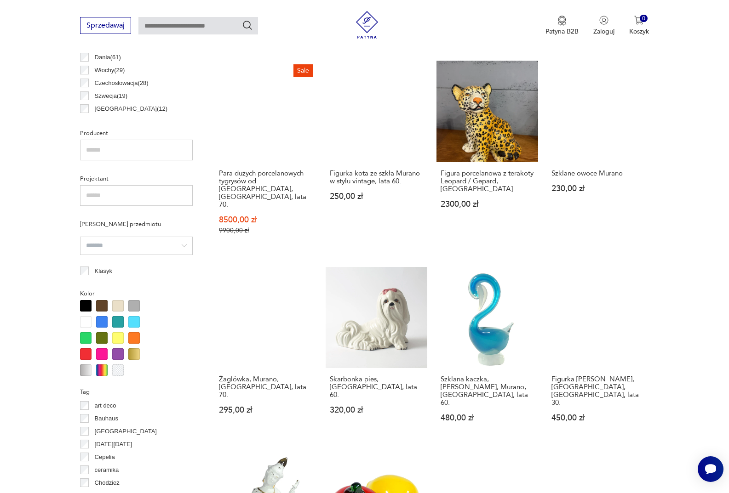
scroll to position [796, 0]
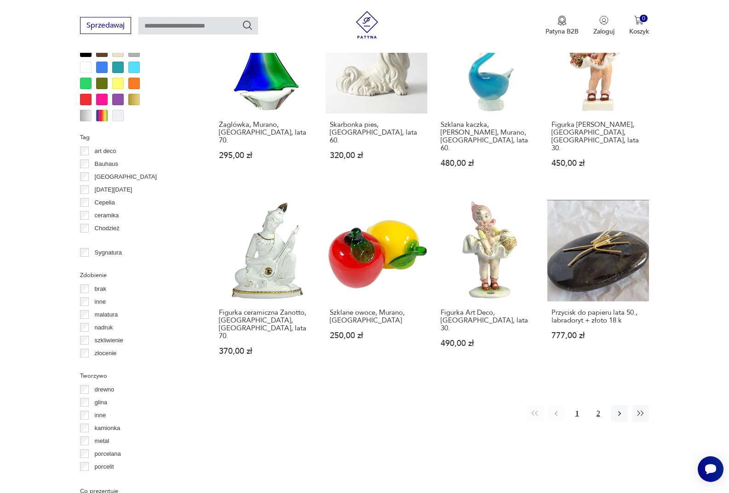
click at [595, 406] on button "2" at bounding box center [598, 414] width 17 height 17
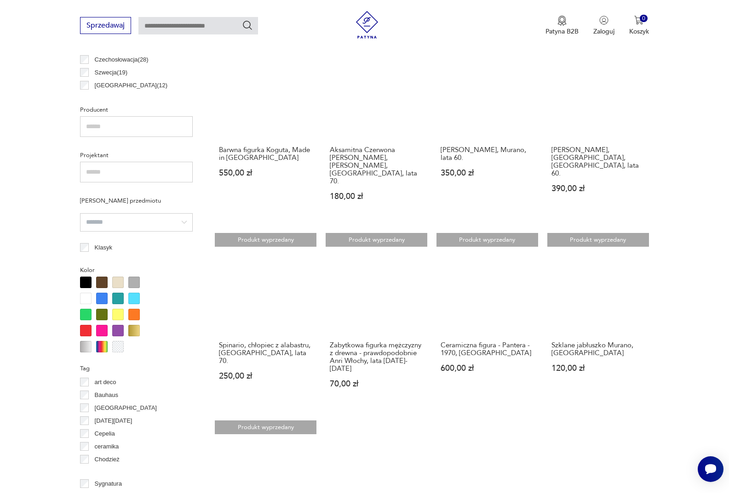
scroll to position [428, 0]
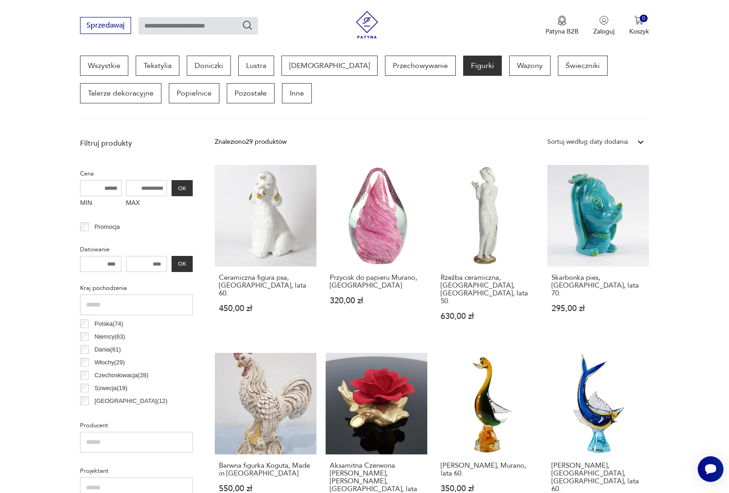
scroll to position [244, 0]
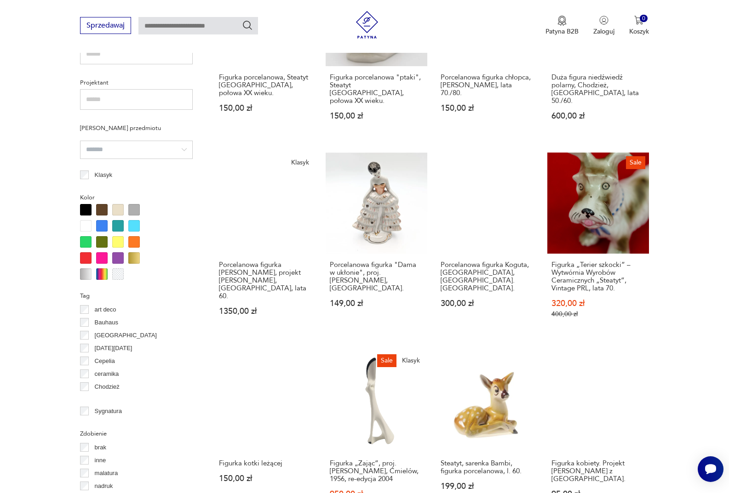
scroll to position [842, 0]
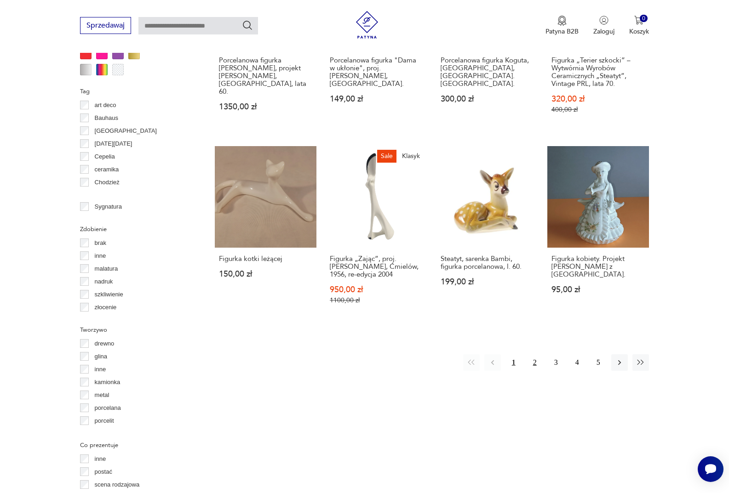
click at [534, 355] on button "2" at bounding box center [535, 363] width 17 height 17
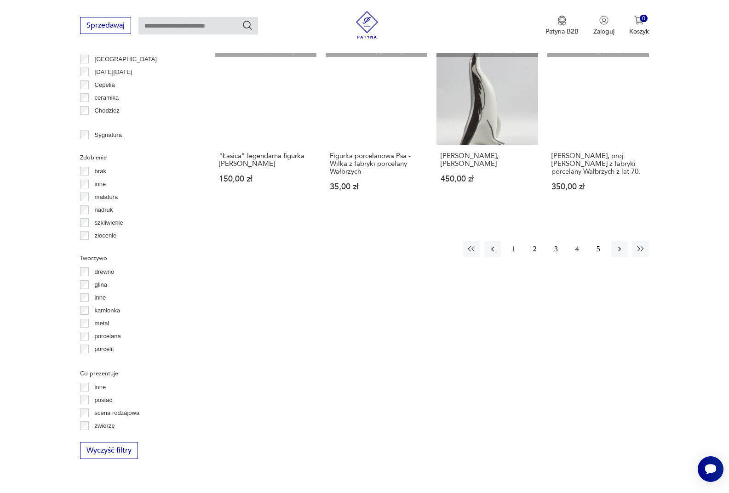
scroll to position [934, 0]
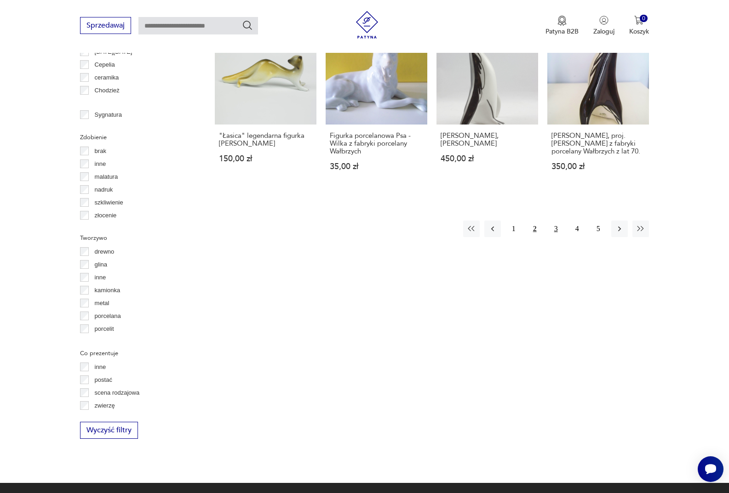
click at [553, 227] on button "3" at bounding box center [556, 229] width 17 height 17
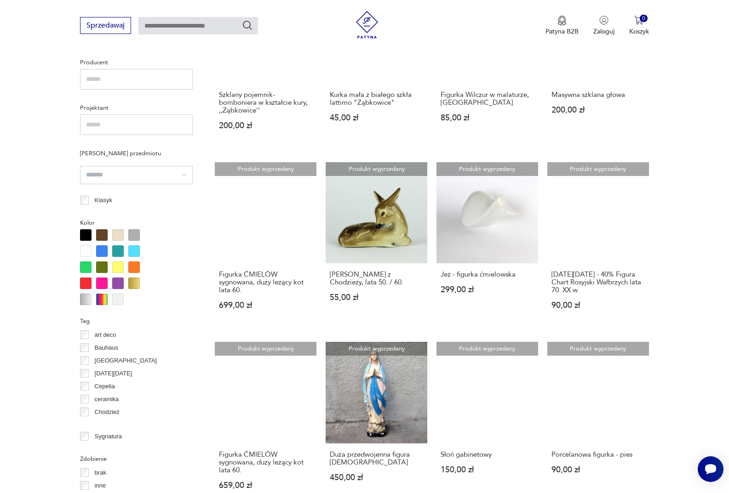
scroll to position [842, 0]
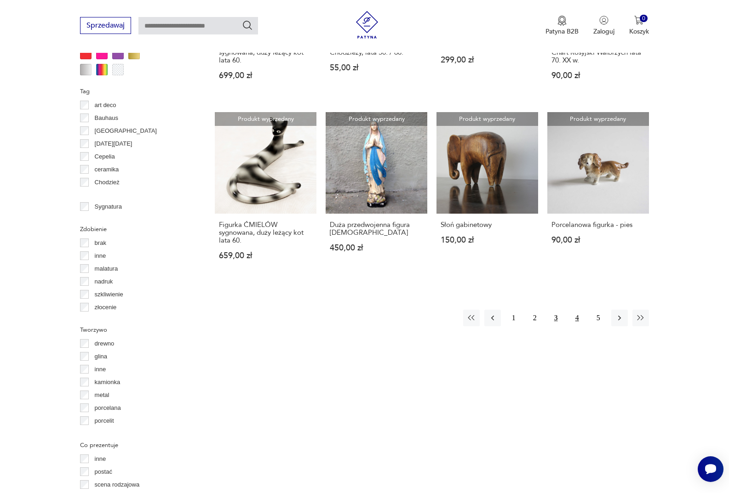
click at [579, 315] on button "4" at bounding box center [577, 318] width 17 height 17
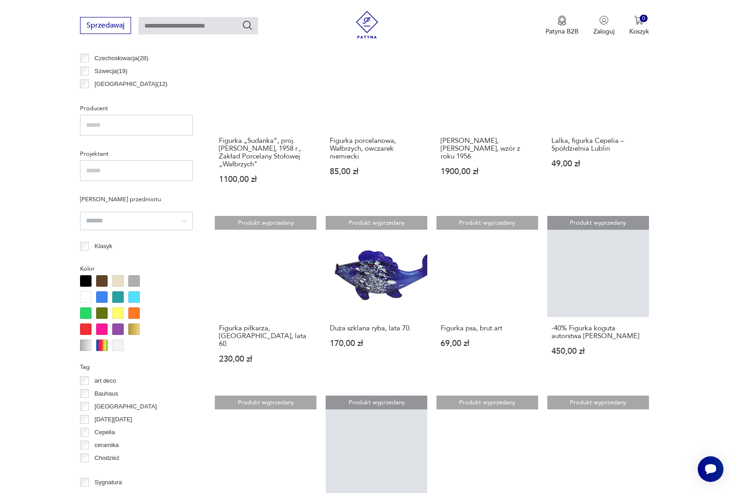
scroll to position [750, 0]
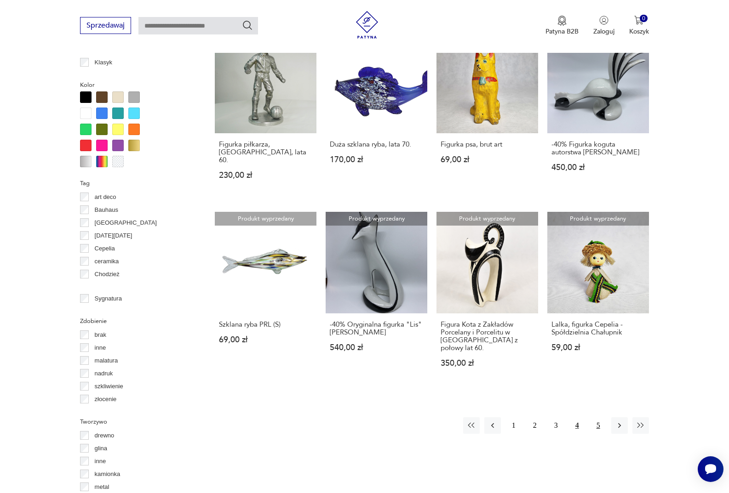
click at [594, 418] on button "5" at bounding box center [598, 426] width 17 height 17
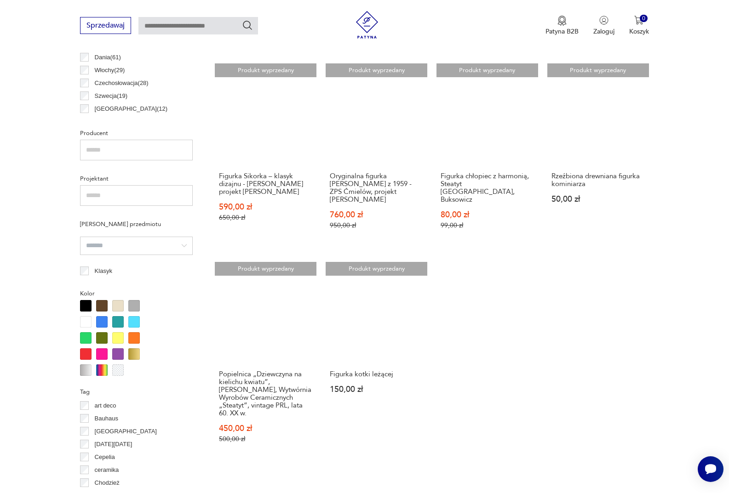
scroll to position [612, 0]
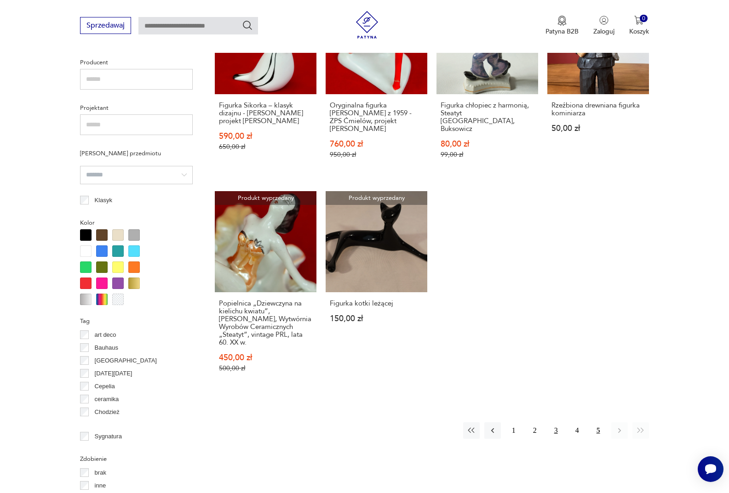
click at [556, 423] on button "3" at bounding box center [556, 431] width 17 height 17
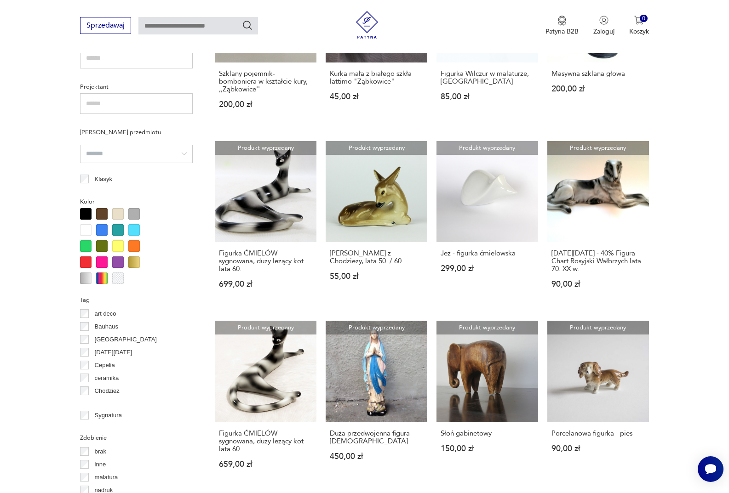
scroll to position [796, 0]
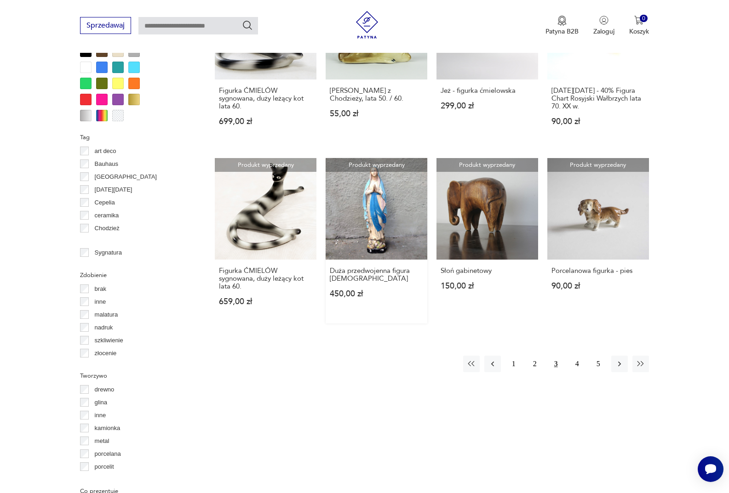
click at [383, 209] on link "Produkt wyprzedany Duża przedwojenna figura Matki Boskiej 450,00 zł" at bounding box center [377, 241] width 102 height 166
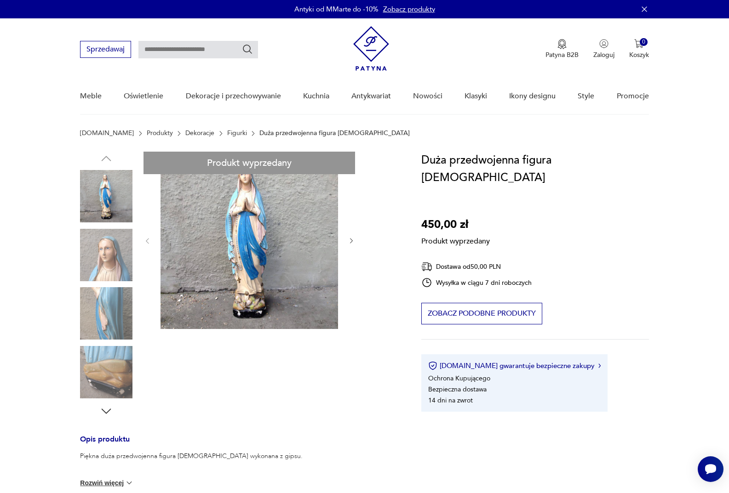
click at [103, 258] on div "Produkt wyprzedany Opis produktu Piękna duża przedwojenna figura Matki Boskiej …" at bounding box center [239, 421] width 319 height 539
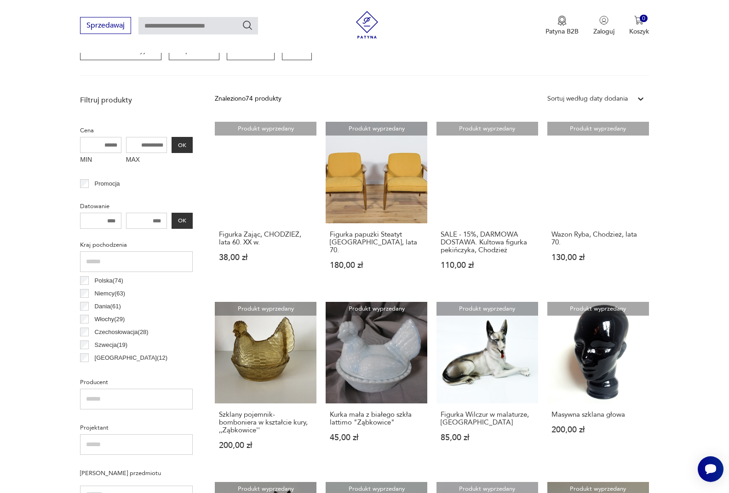
scroll to position [283, 0]
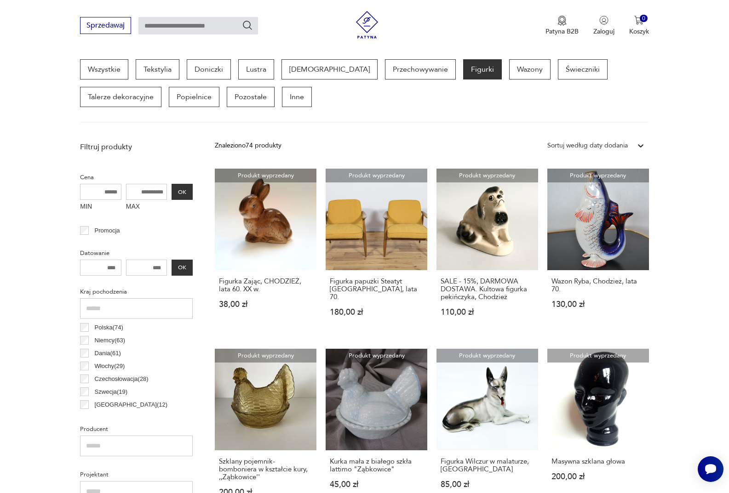
scroll to position [244, 0]
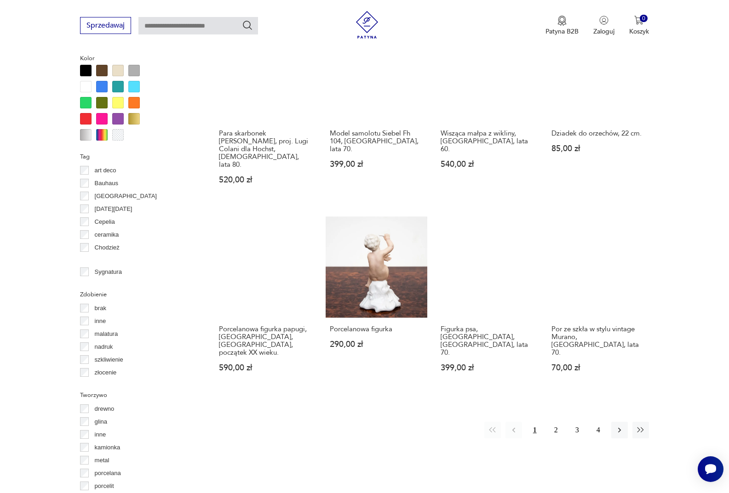
scroll to position [888, 0]
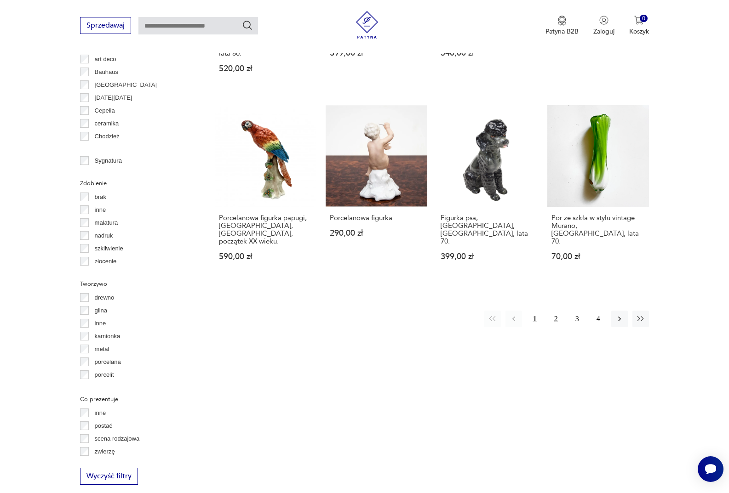
click at [552, 311] on button "2" at bounding box center [556, 319] width 17 height 17
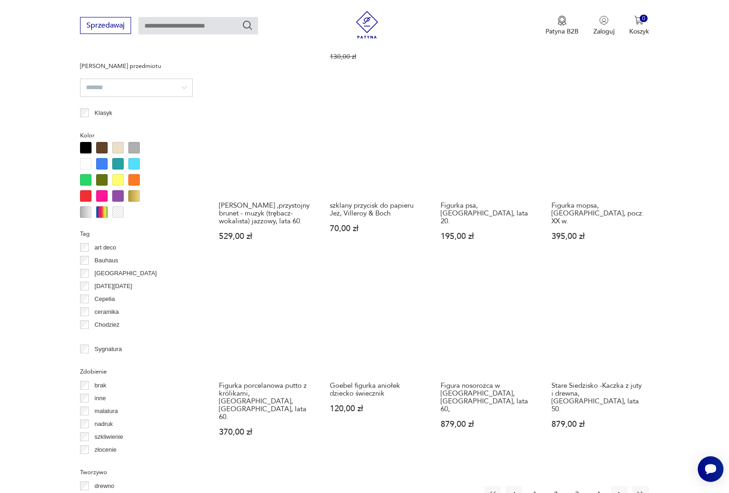
scroll to position [796, 0]
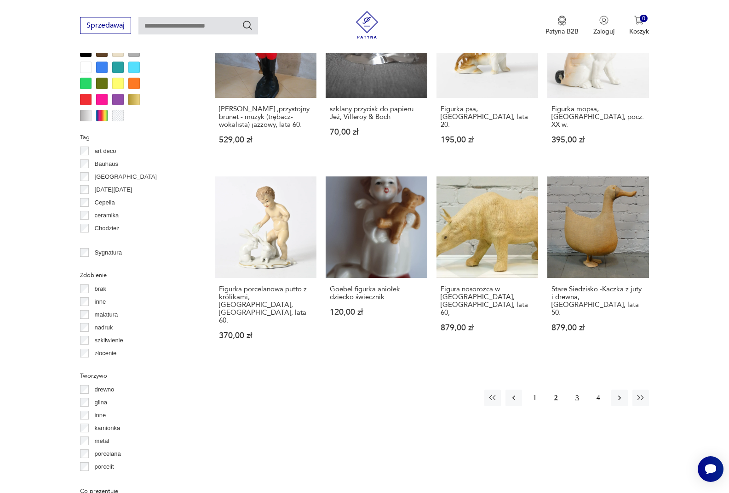
click at [576, 390] on button "3" at bounding box center [577, 398] width 17 height 17
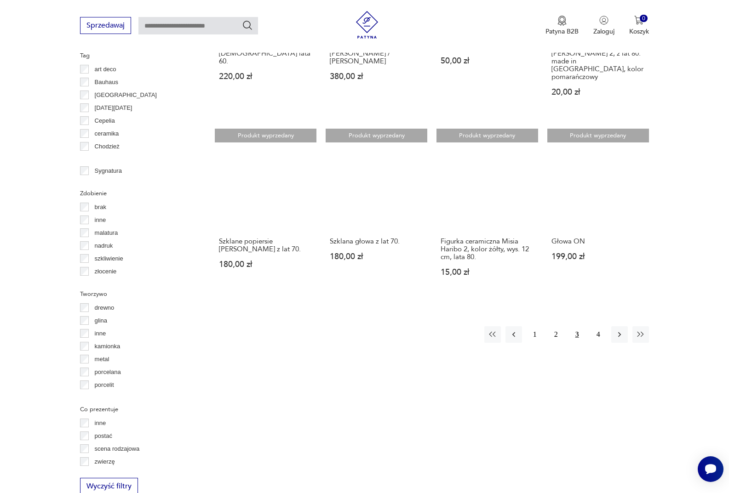
scroll to position [888, 0]
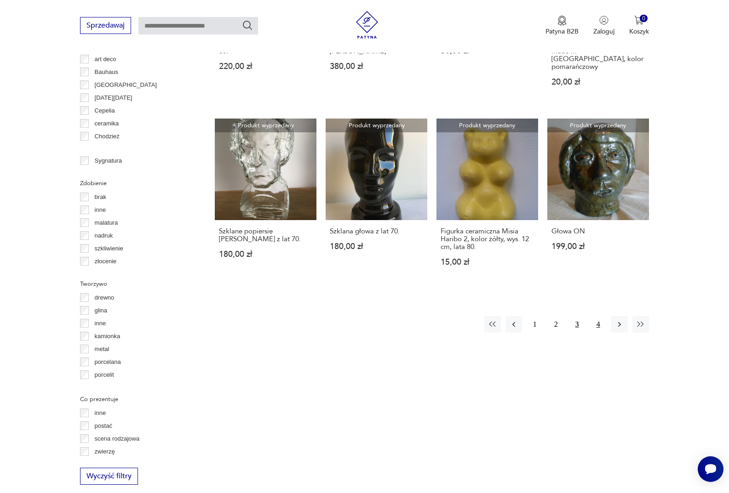
click at [595, 316] on button "4" at bounding box center [598, 324] width 17 height 17
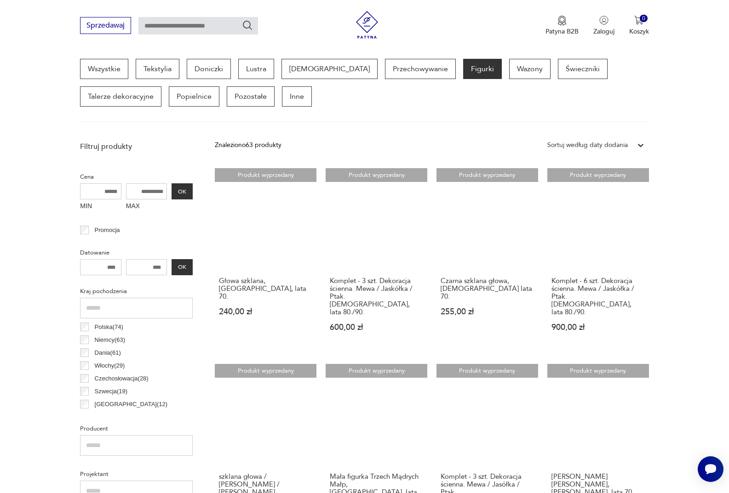
scroll to position [244, 0]
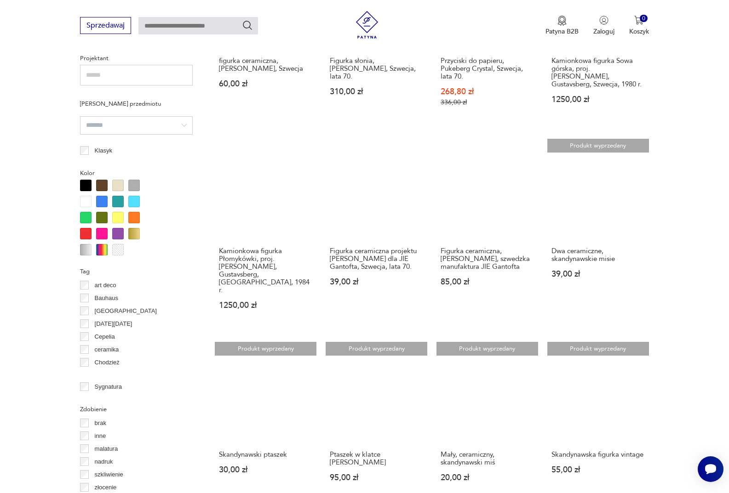
scroll to position [796, 0]
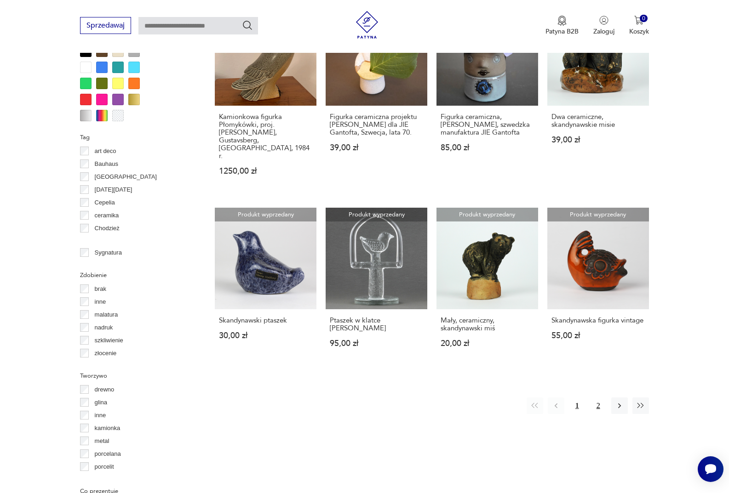
click at [598, 398] on button "2" at bounding box center [598, 406] width 17 height 17
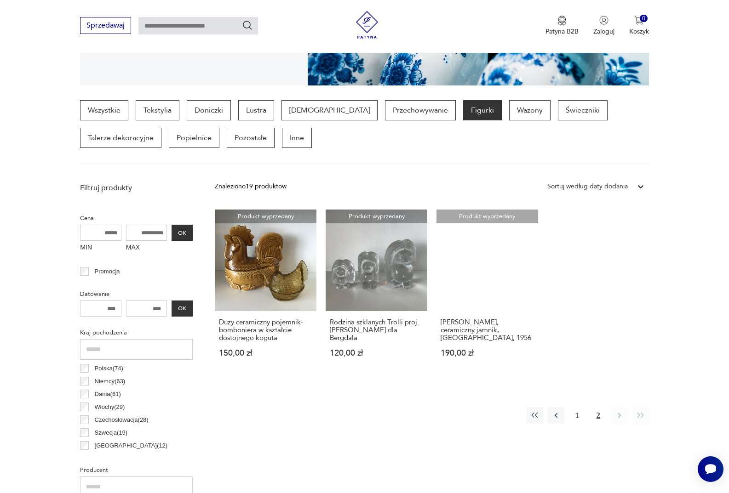
scroll to position [244, 0]
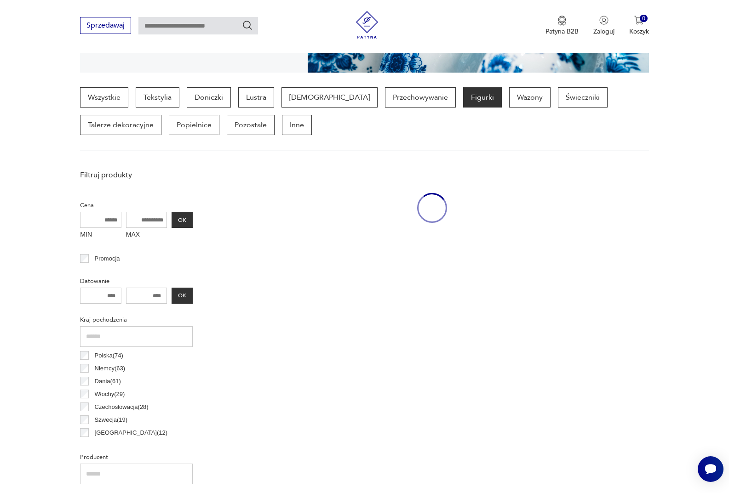
scroll to position [244, 0]
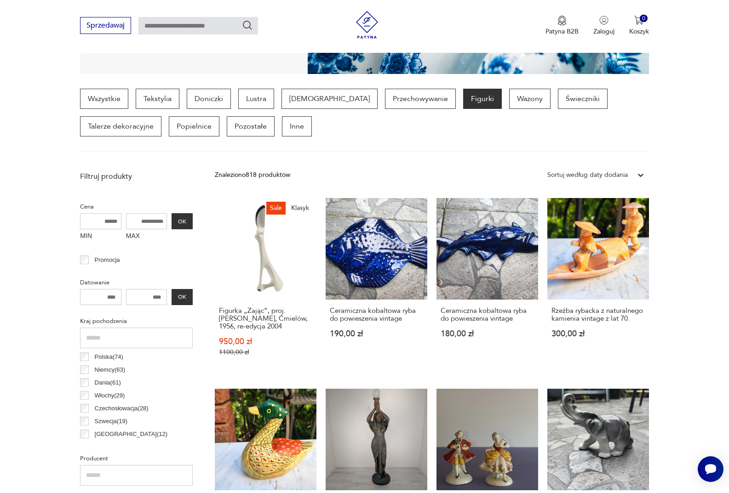
scroll to position [244, 0]
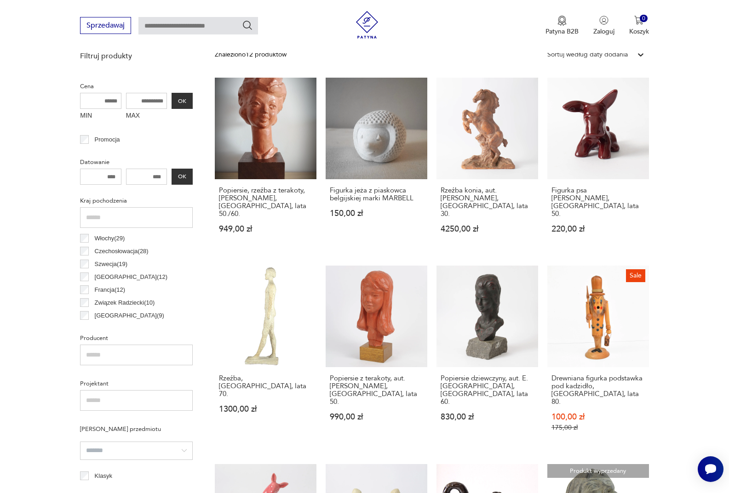
scroll to position [55, 0]
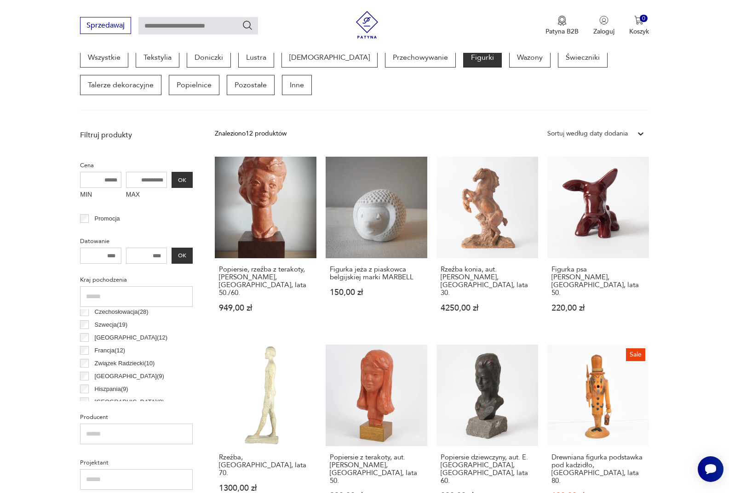
scroll to position [244, 0]
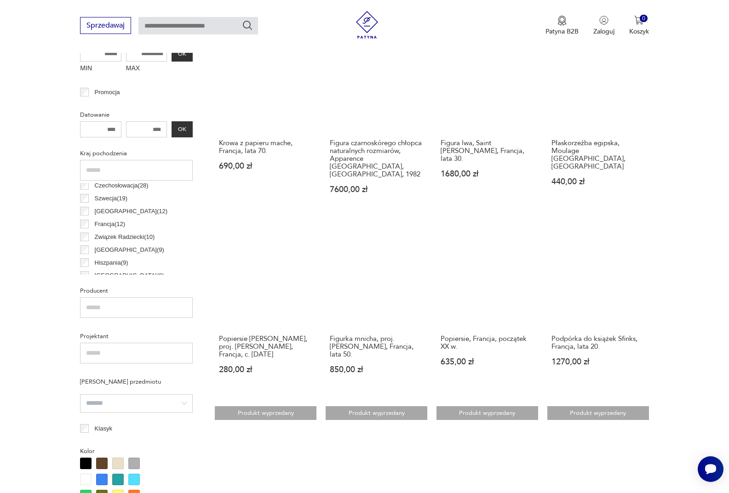
scroll to position [382, 0]
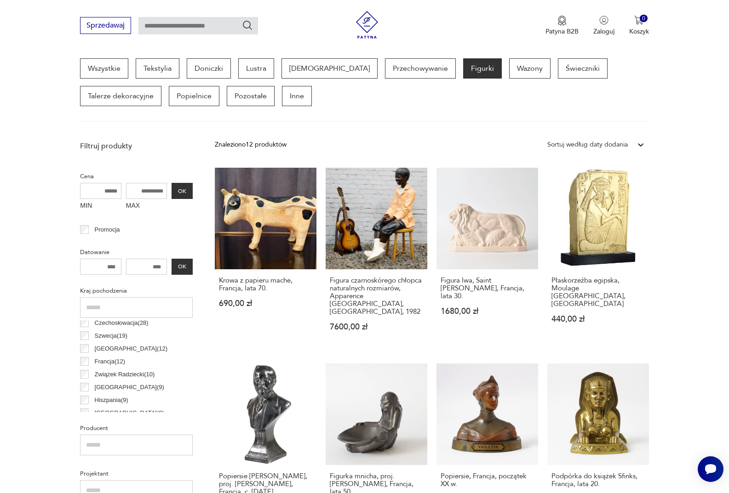
scroll to position [244, 0]
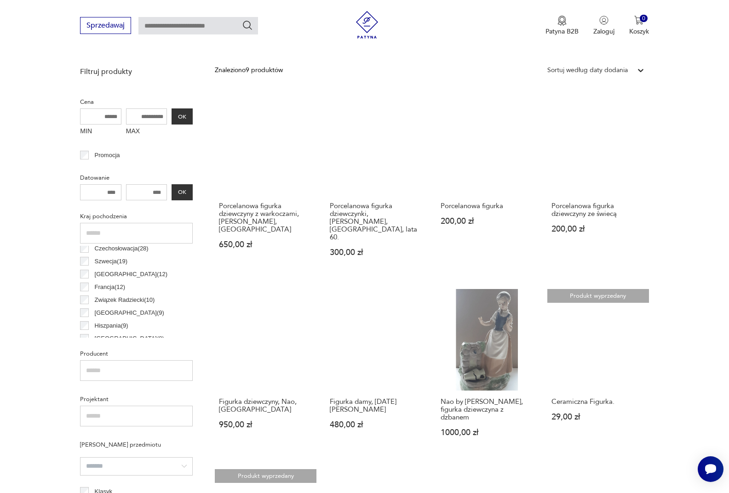
scroll to position [198, 0]
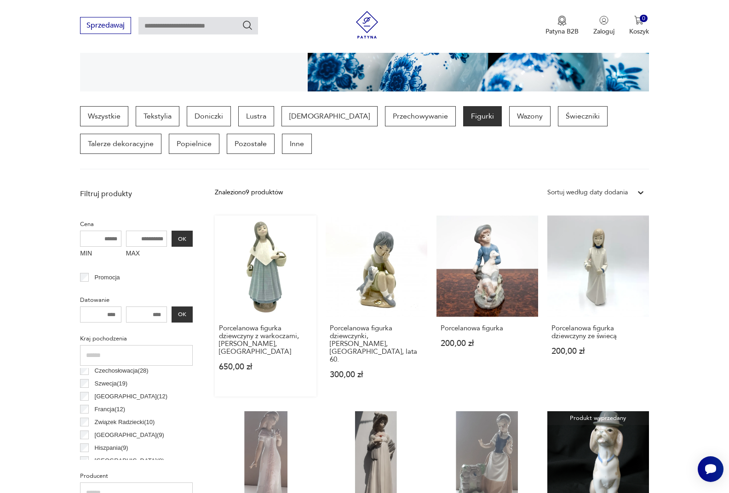
click at [264, 264] on link "Porcelanowa figurka dziewczyny z warkoczami, [PERSON_NAME], Hiszpania 650,00 zł" at bounding box center [266, 306] width 102 height 181
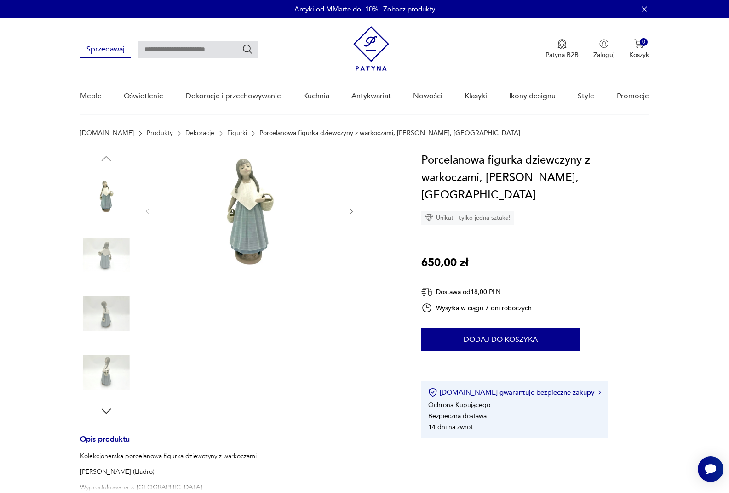
click at [103, 315] on img at bounding box center [106, 313] width 52 height 52
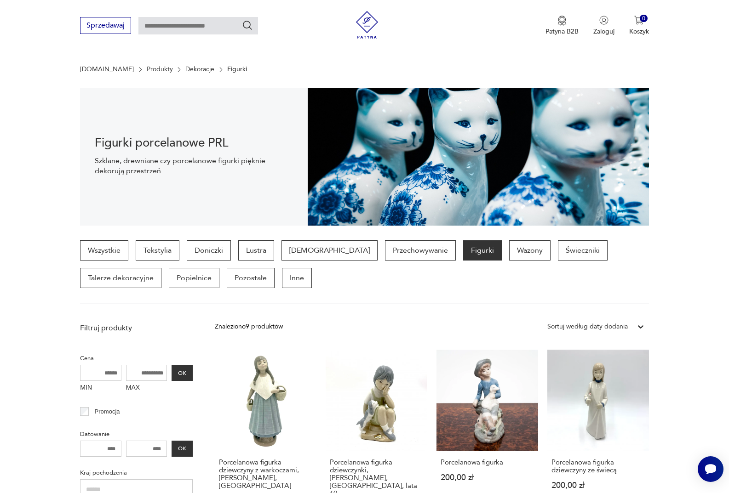
scroll to position [60, 0]
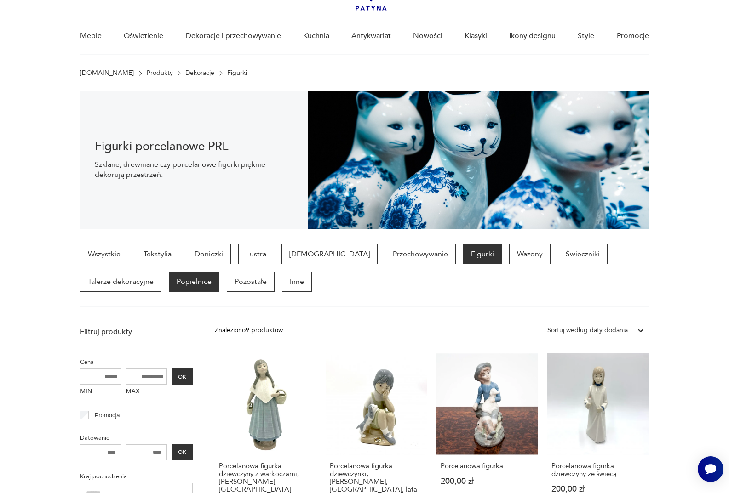
click at [169, 275] on p "Popielnice" at bounding box center [194, 282] width 51 height 20
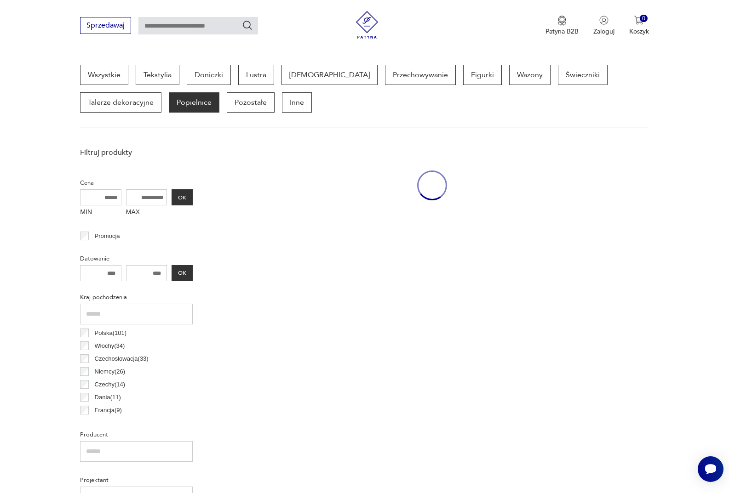
scroll to position [244, 0]
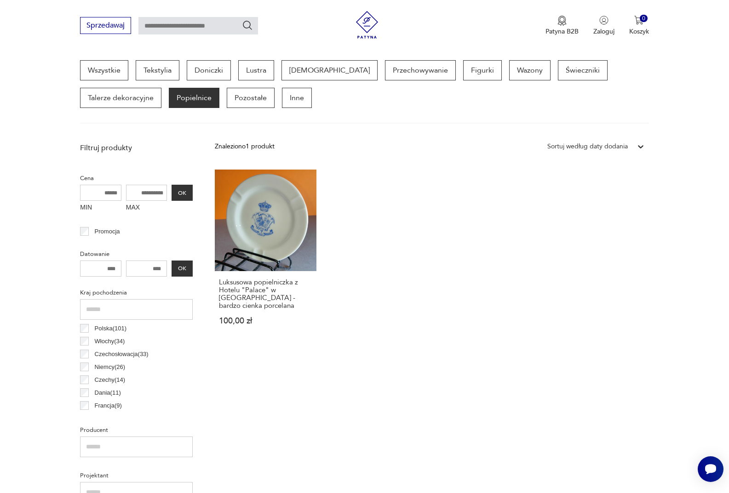
click at [210, 66] on p "Doniczki" at bounding box center [209, 70] width 44 height 20
